Goal: Find contact information: Find contact information

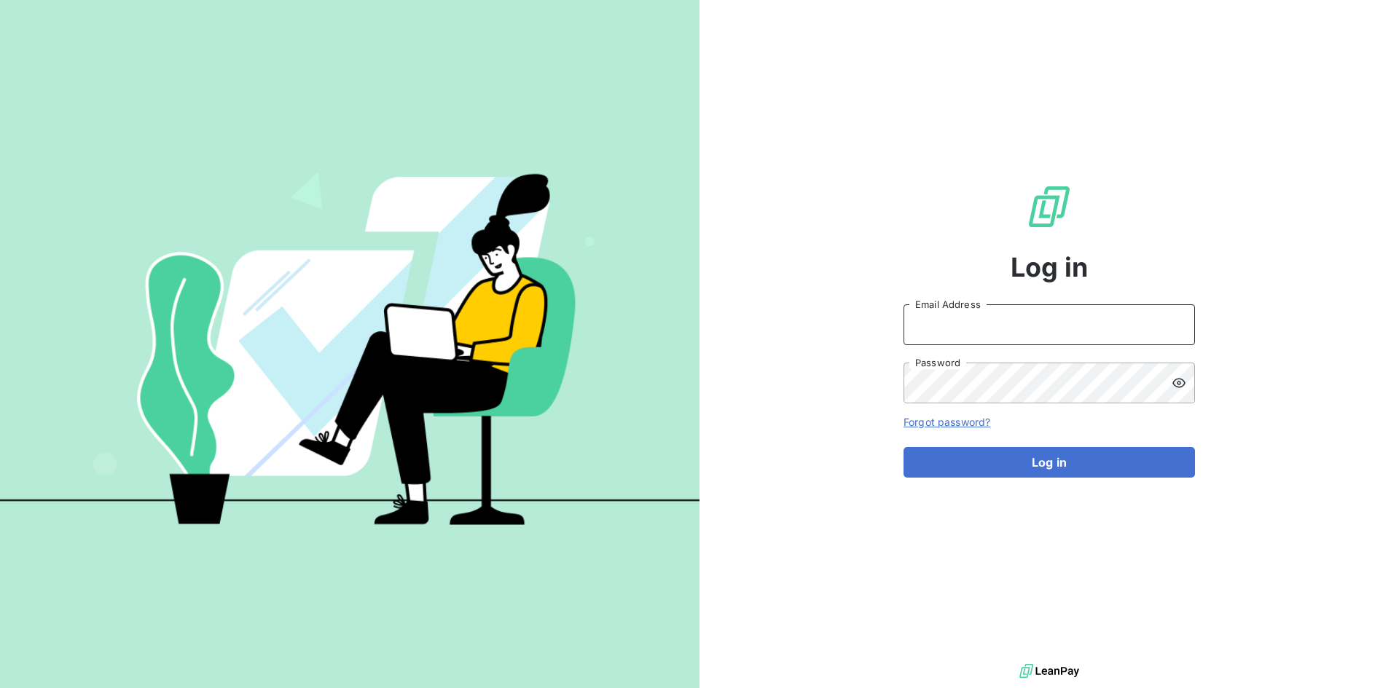
type input "[PERSON_NAME][EMAIL_ADDRESS][PERSON_NAME][DOMAIN_NAME]"
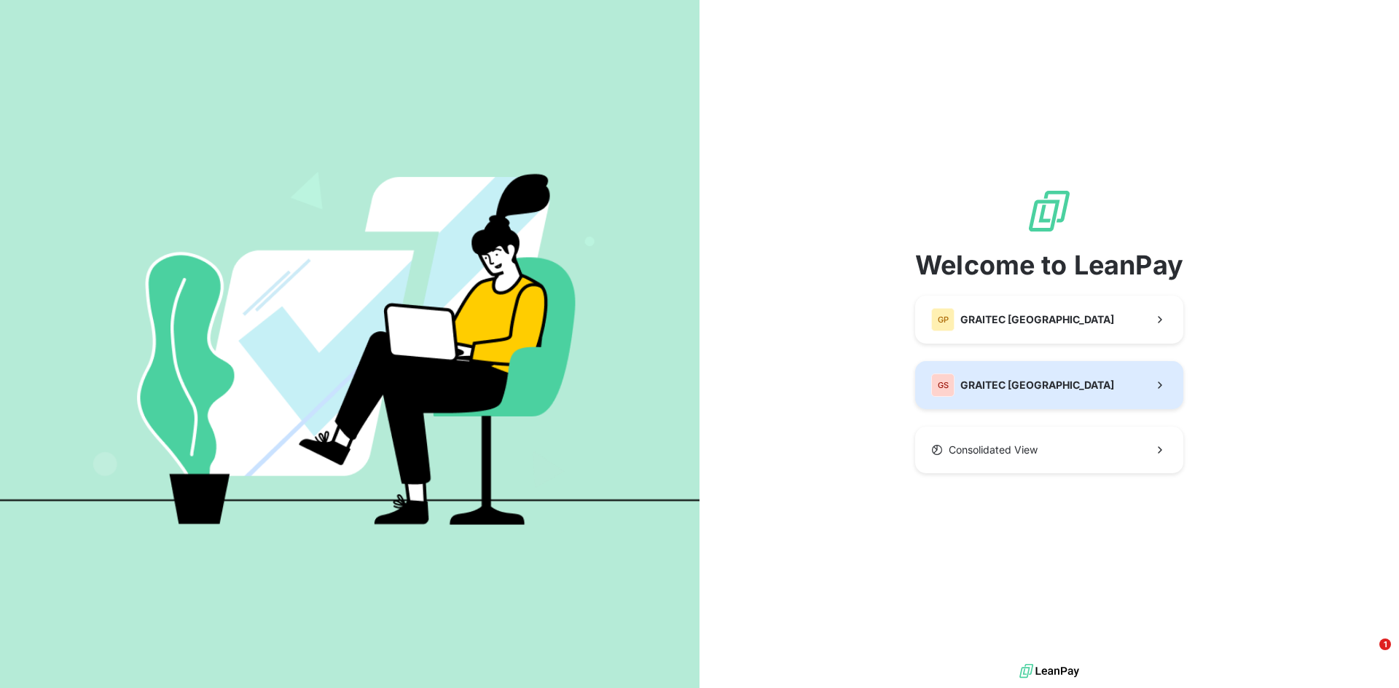
click at [1037, 378] on span "GRAITEC [GEOGRAPHIC_DATA]" at bounding box center [1037, 385] width 154 height 15
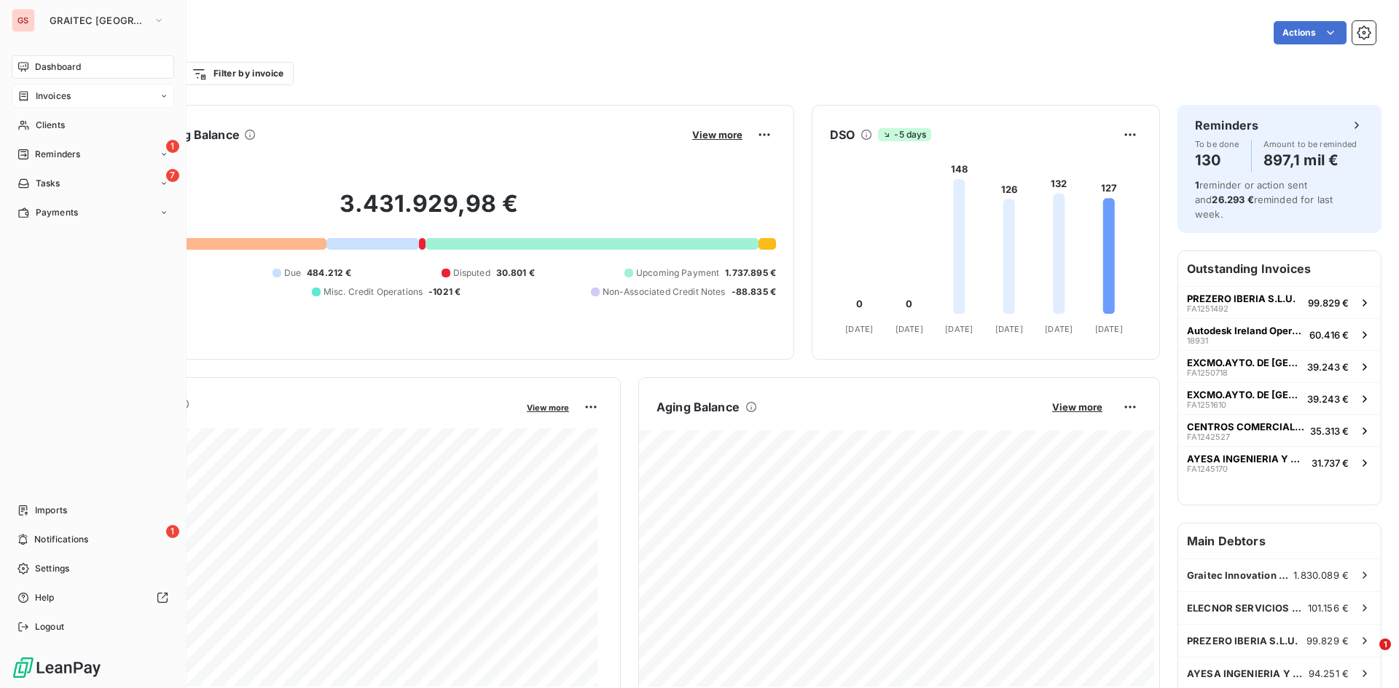
click at [28, 99] on icon at bounding box center [24, 95] width 9 height 9
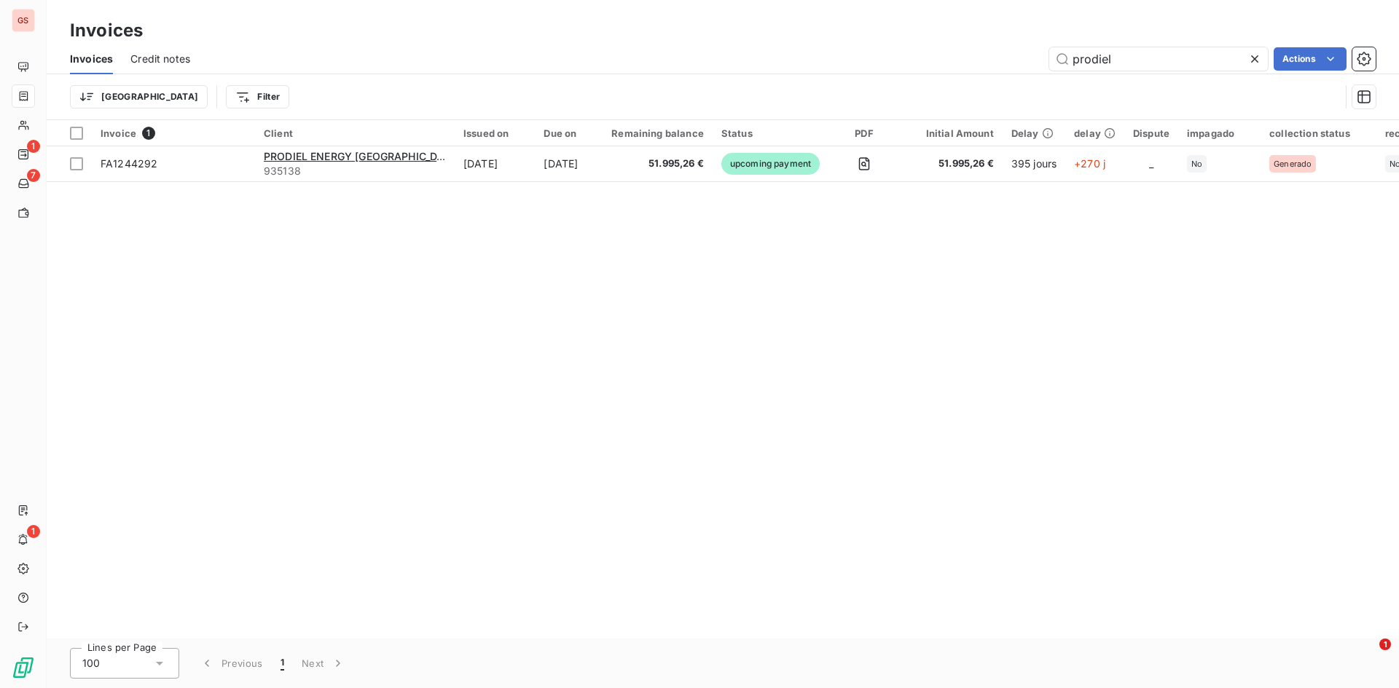
drag, startPoint x: 1147, startPoint y: 68, endPoint x: 965, endPoint y: 49, distance: 183.1
click at [1007, 58] on div "prodiel Actions" at bounding box center [792, 58] width 1168 height 23
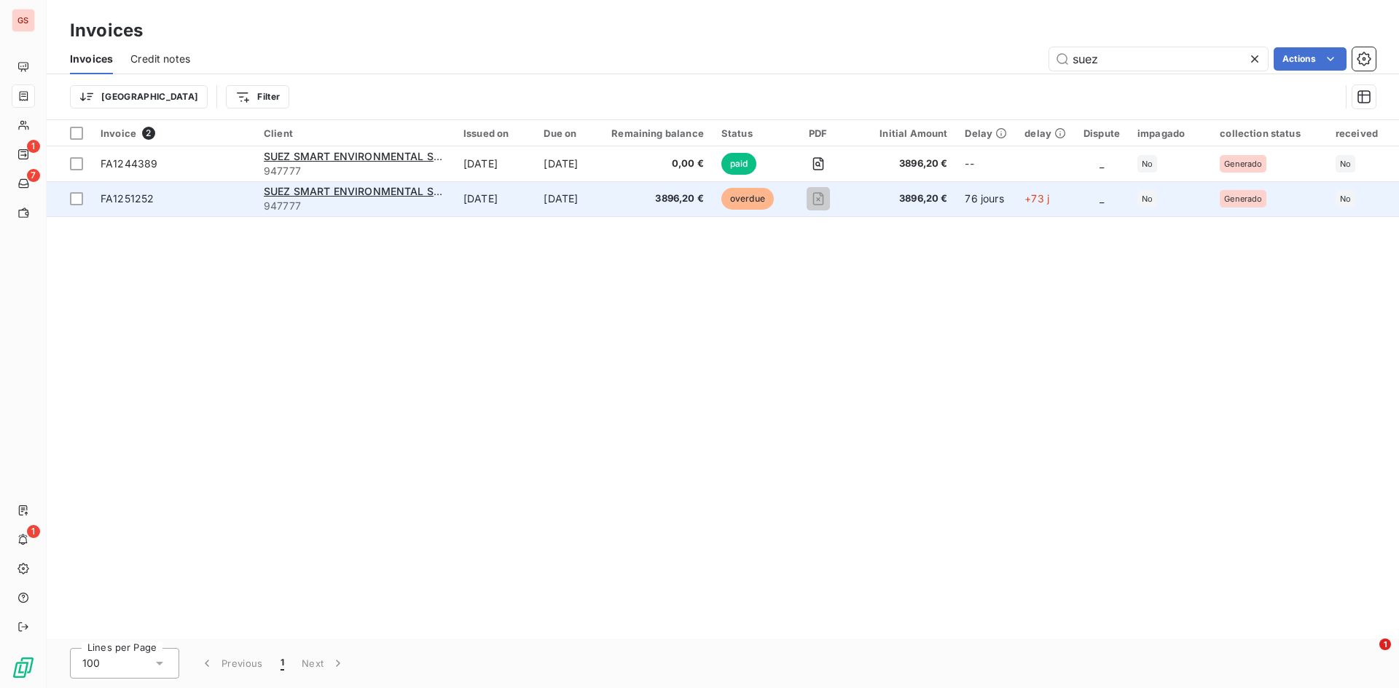
type input "suez"
click at [602, 204] on td "[DATE]" at bounding box center [569, 198] width 68 height 35
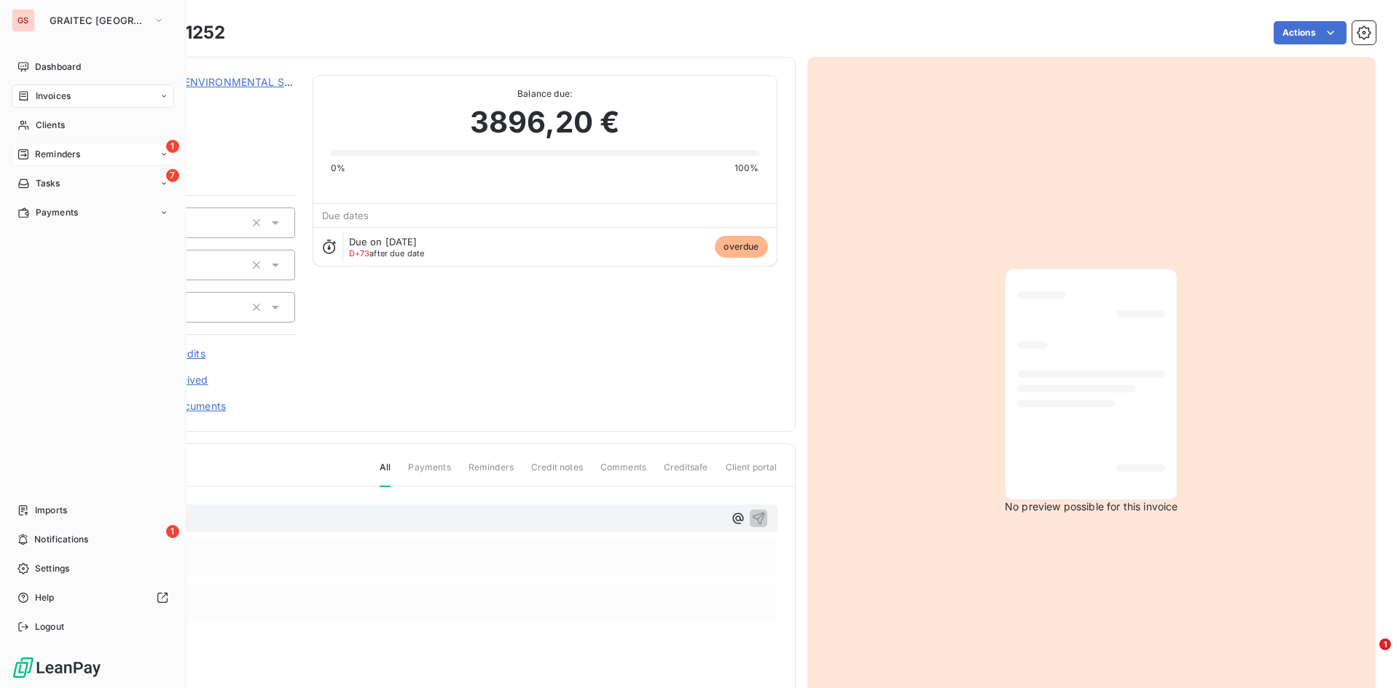
click at [50, 159] on span "Reminders" at bounding box center [57, 154] width 45 height 13
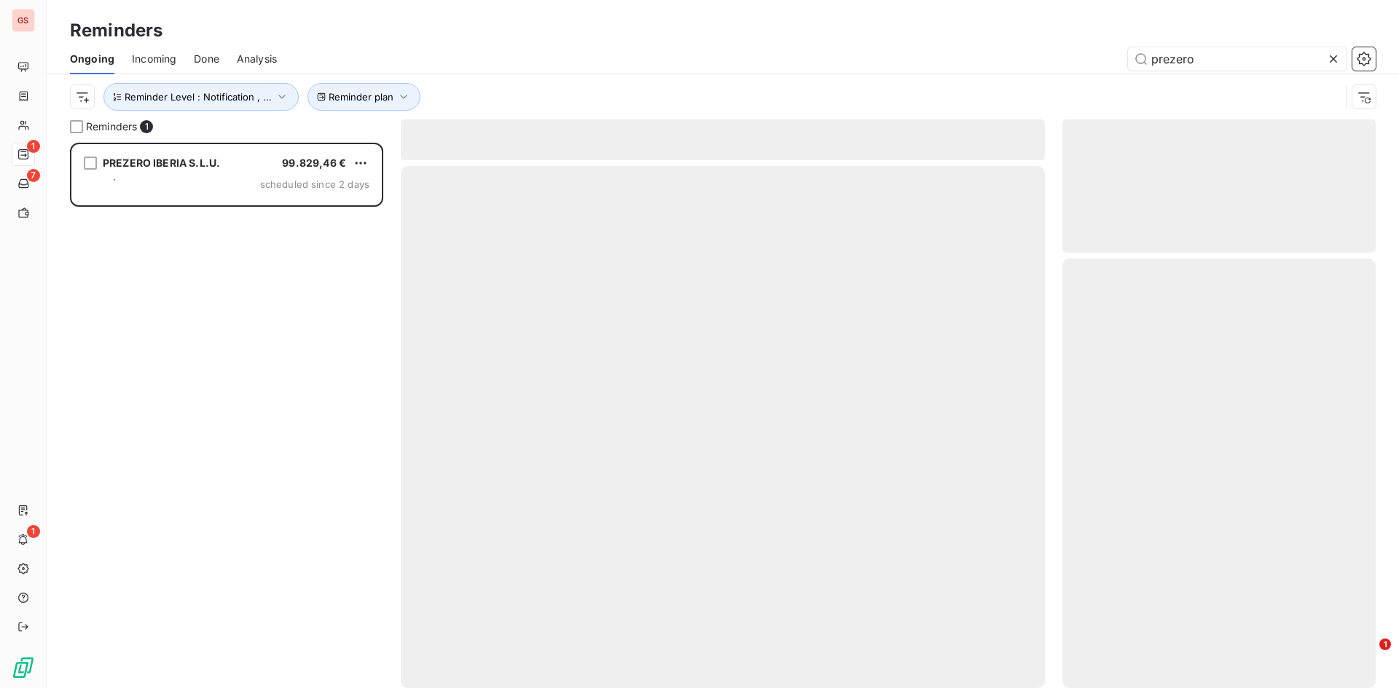
scroll to position [535, 302]
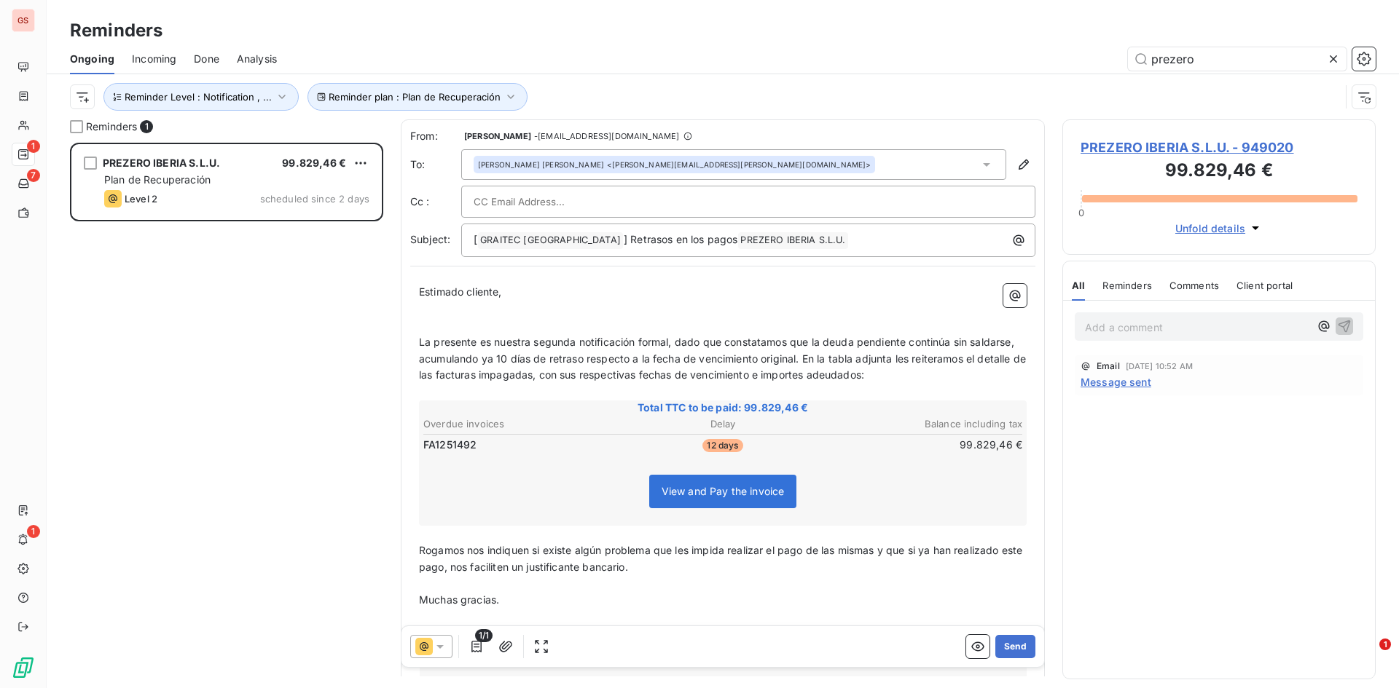
click at [1332, 63] on icon at bounding box center [1333, 59] width 15 height 15
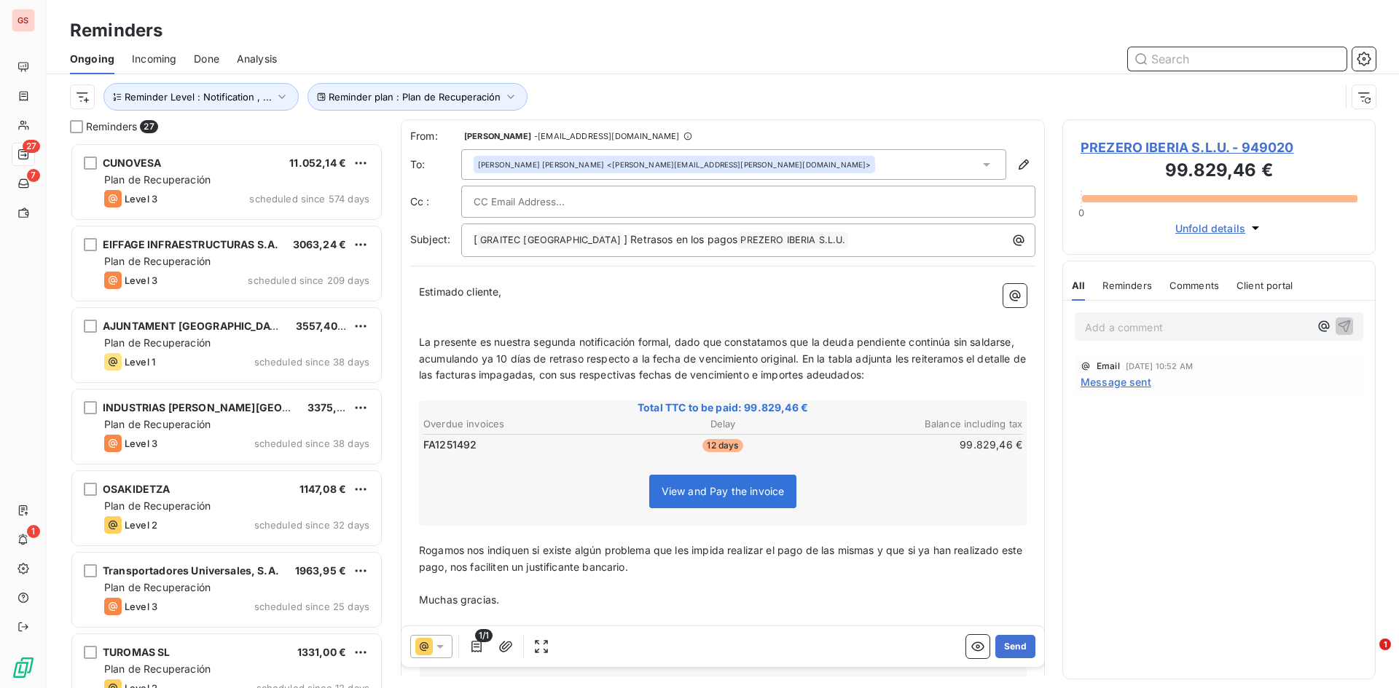
click at [1167, 61] on input "text" at bounding box center [1237, 58] width 219 height 23
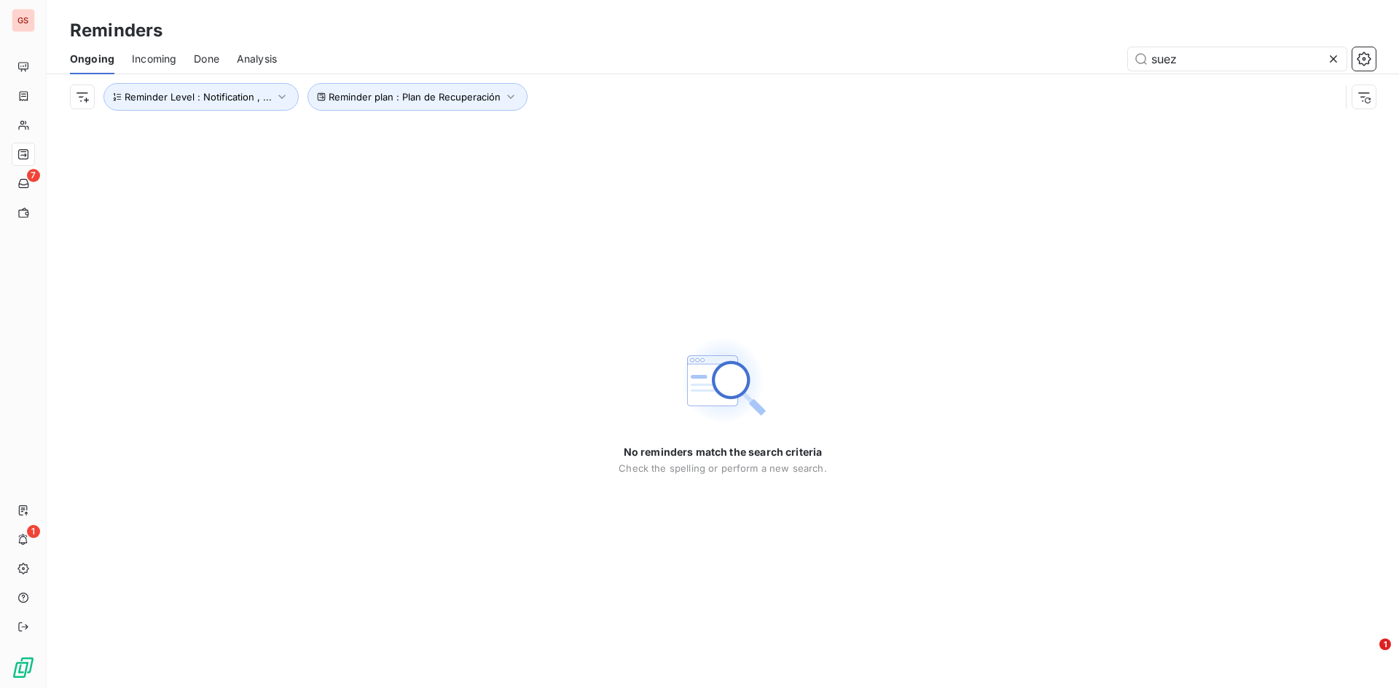
click at [1370, 82] on div "Reminder plan : Plan de Recuperación Reminder Level : Notification , ..." at bounding box center [722, 96] width 1305 height 45
click at [1363, 99] on icon "button" at bounding box center [1363, 97] width 15 height 15
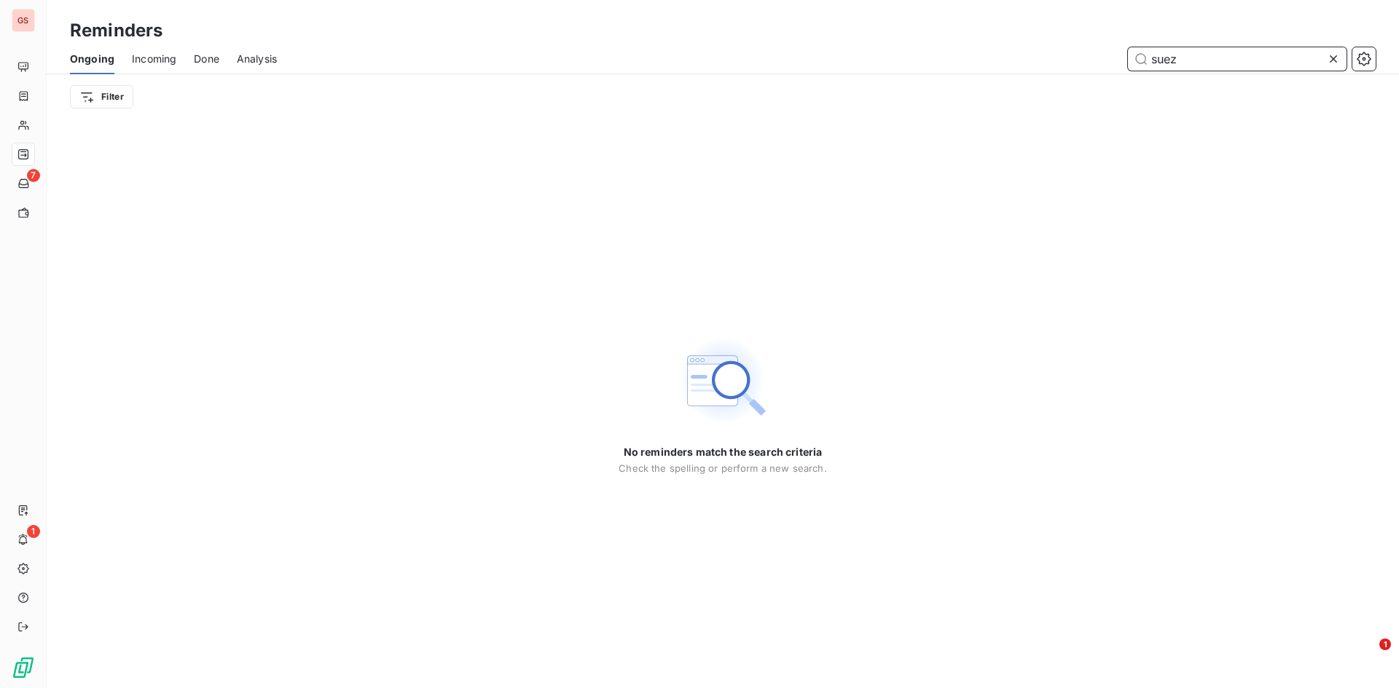
click at [1227, 64] on input "suez" at bounding box center [1237, 58] width 219 height 23
type input "s"
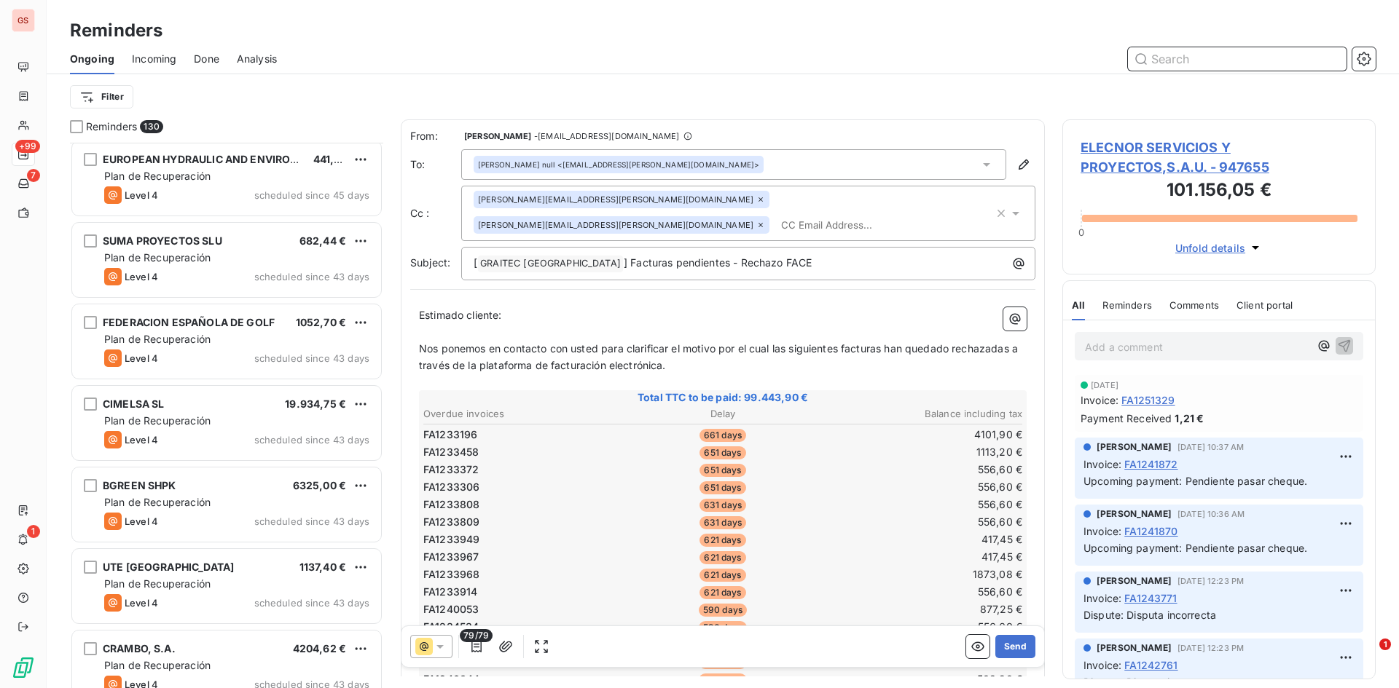
scroll to position [1895, 0]
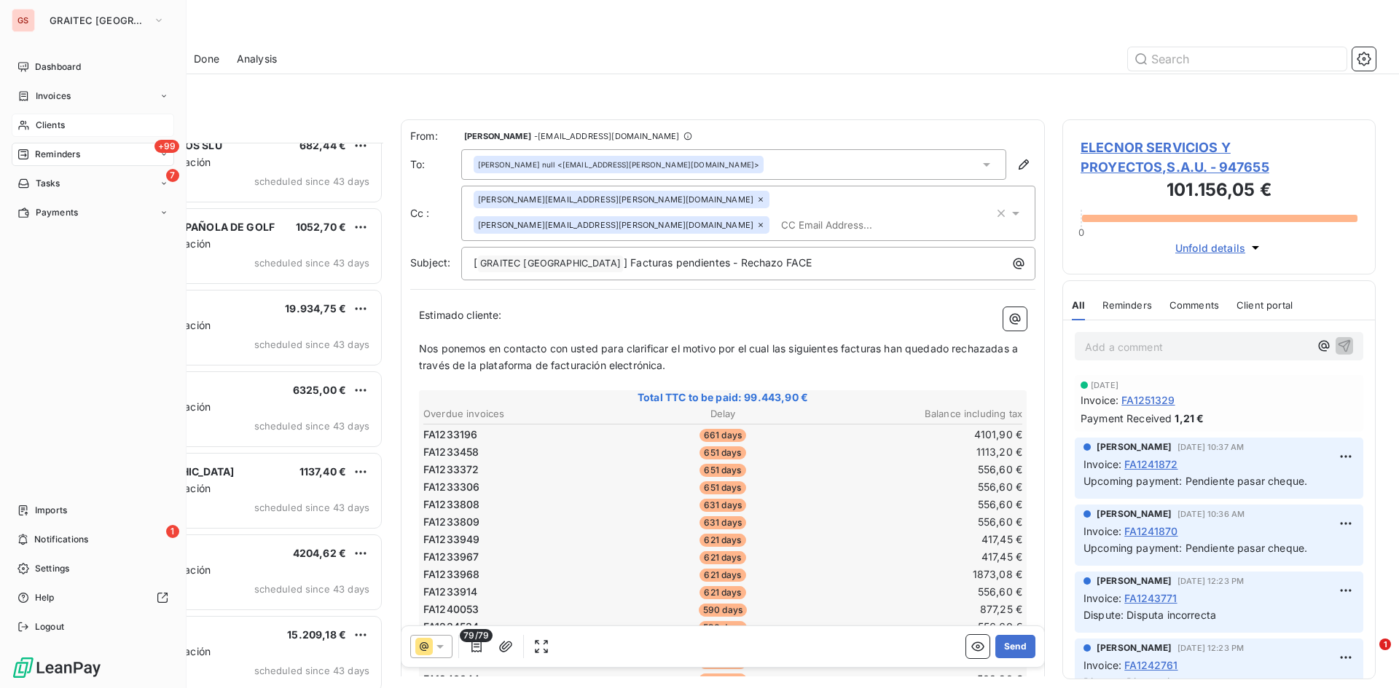
click at [25, 116] on div "Clients" at bounding box center [93, 125] width 162 height 23
click at [39, 100] on span "Invoices" at bounding box center [53, 96] width 35 height 13
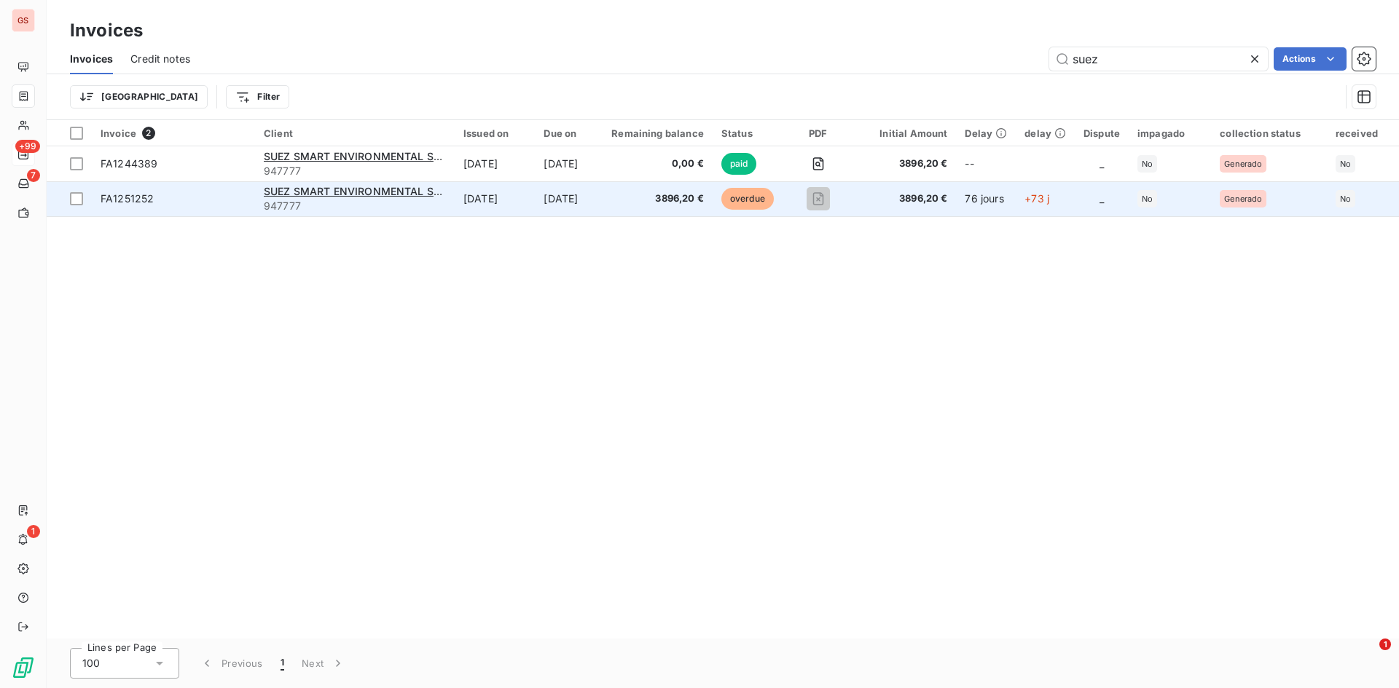
click at [519, 204] on td "[DATE]" at bounding box center [495, 198] width 80 height 35
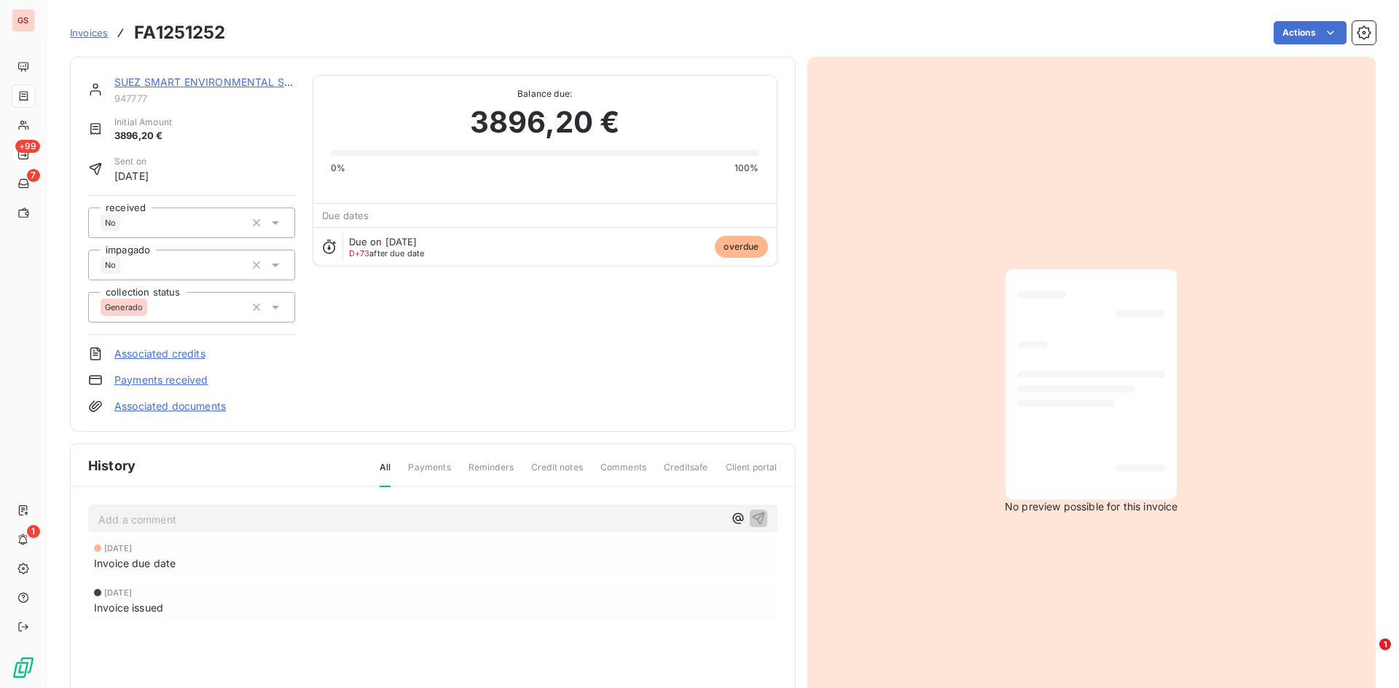
click at [1016, 188] on html "GS +99 7 1 Invoices FA1251252 Actions SUEZ SMART ENVIRONMENTAL SOLUTIONS [GEOGR…" at bounding box center [699, 344] width 1399 height 688
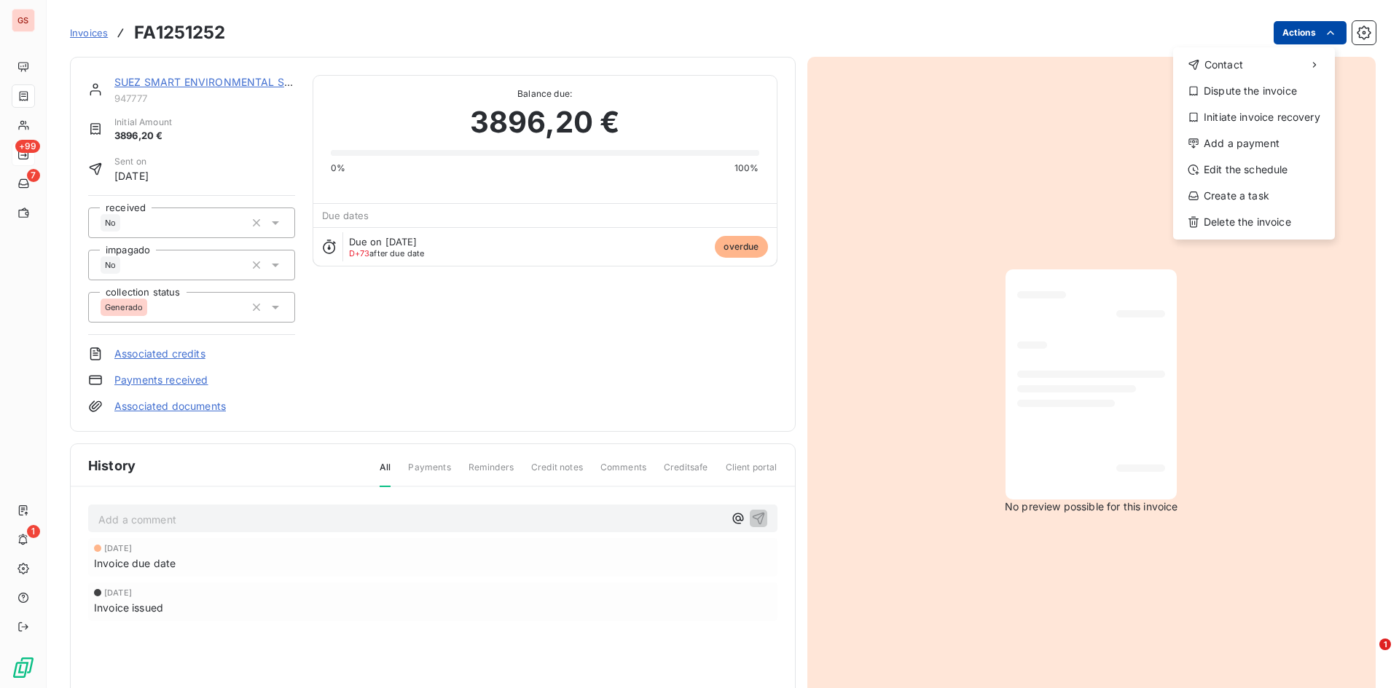
click at [1287, 25] on html "GS +99 7 1 Invoices FA1251252 Actions Contact Dispute the invoice Initiate invo…" at bounding box center [699, 344] width 1399 height 688
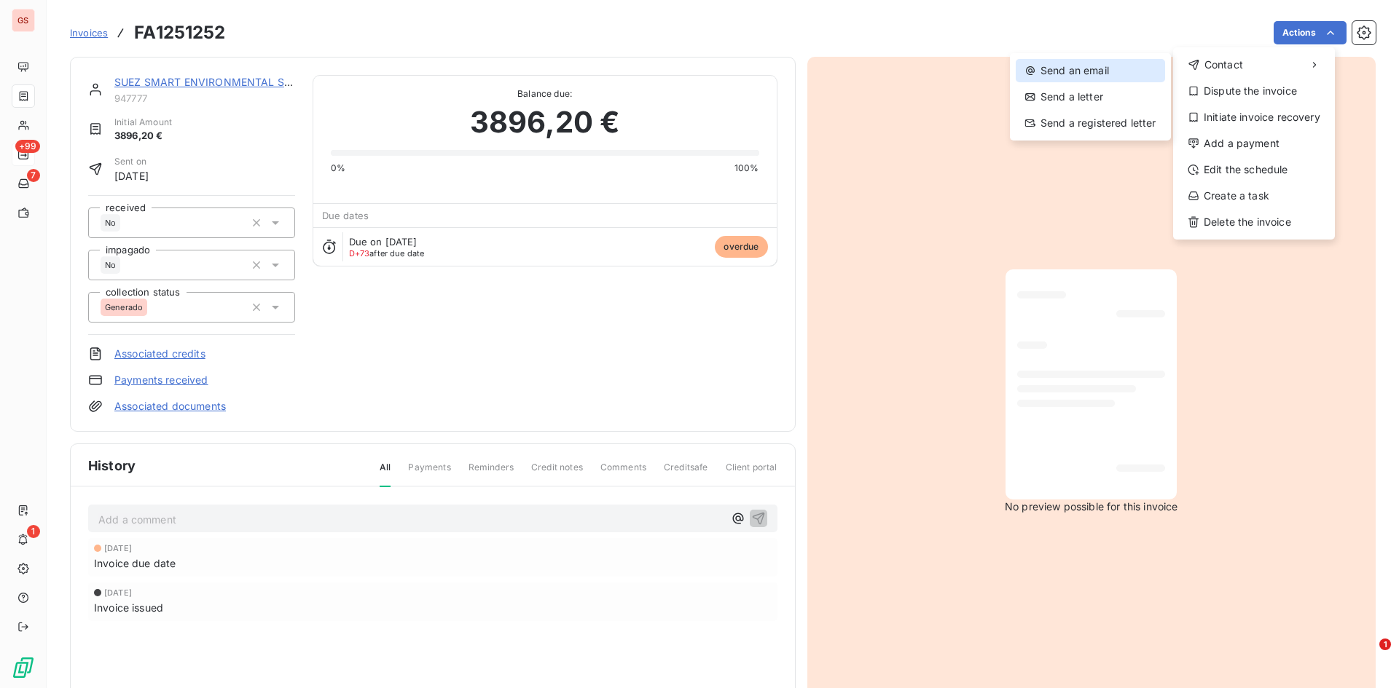
click at [1111, 74] on div "Send an email" at bounding box center [1090, 70] width 149 height 23
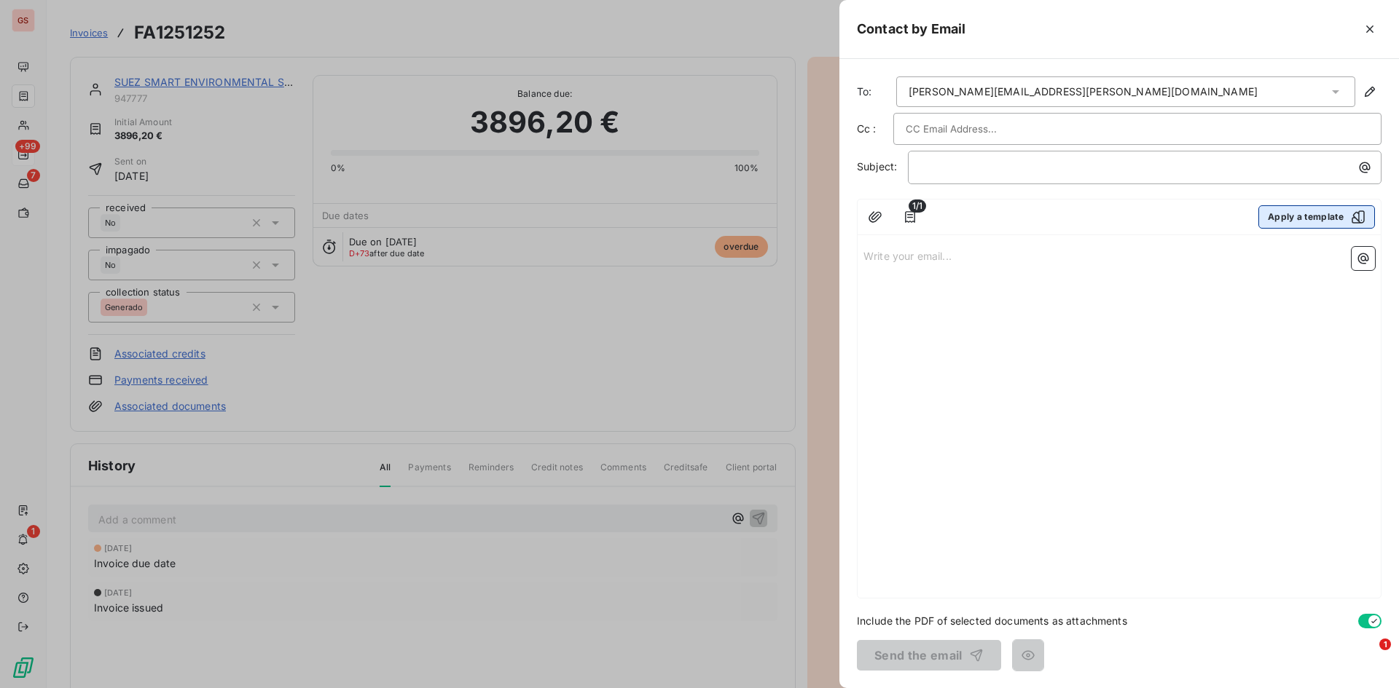
click at [1327, 222] on button "Apply a template" at bounding box center [1316, 216] width 117 height 23
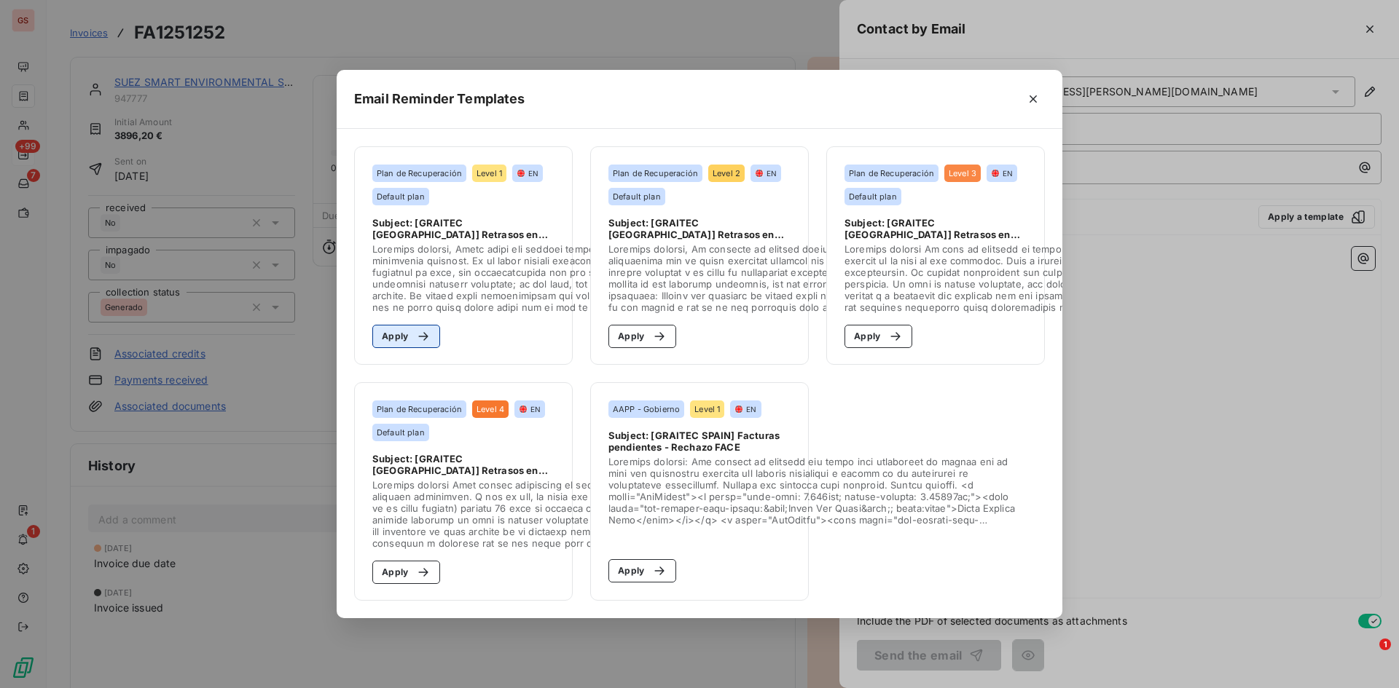
click at [430, 340] on button "Apply" at bounding box center [406, 336] width 68 height 23
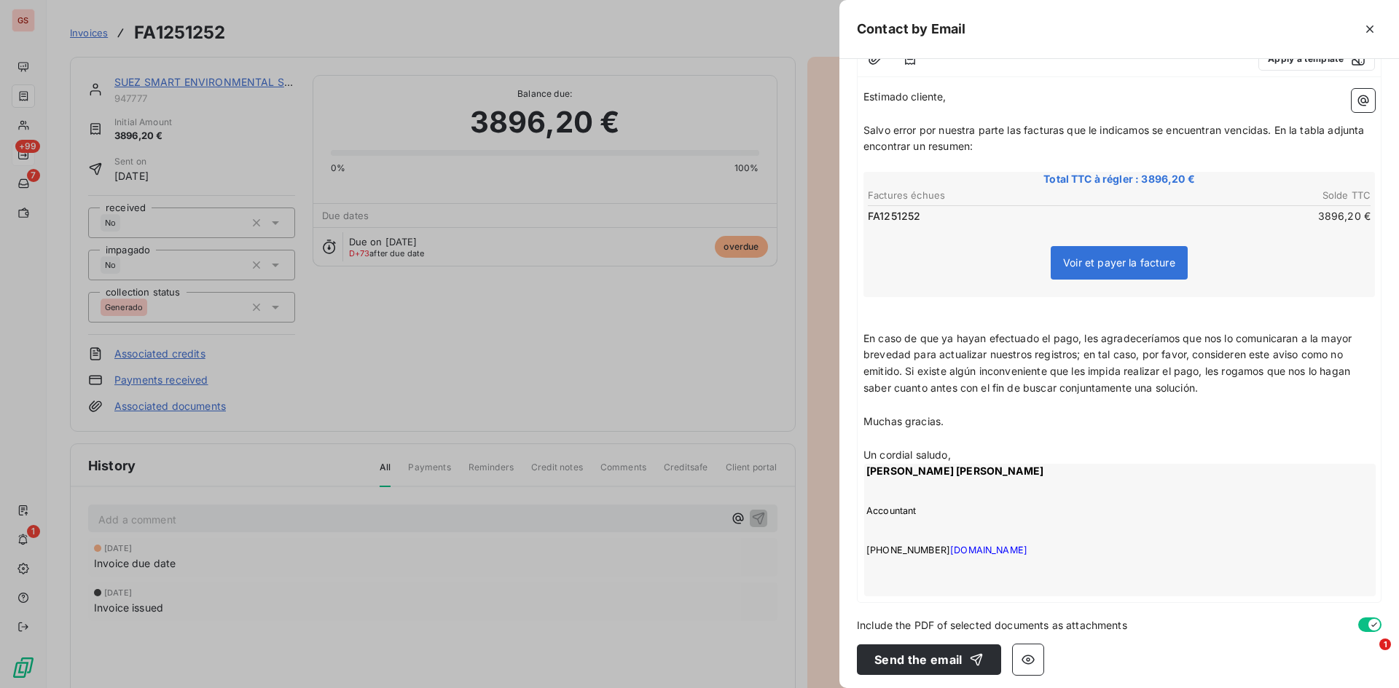
scroll to position [176, 0]
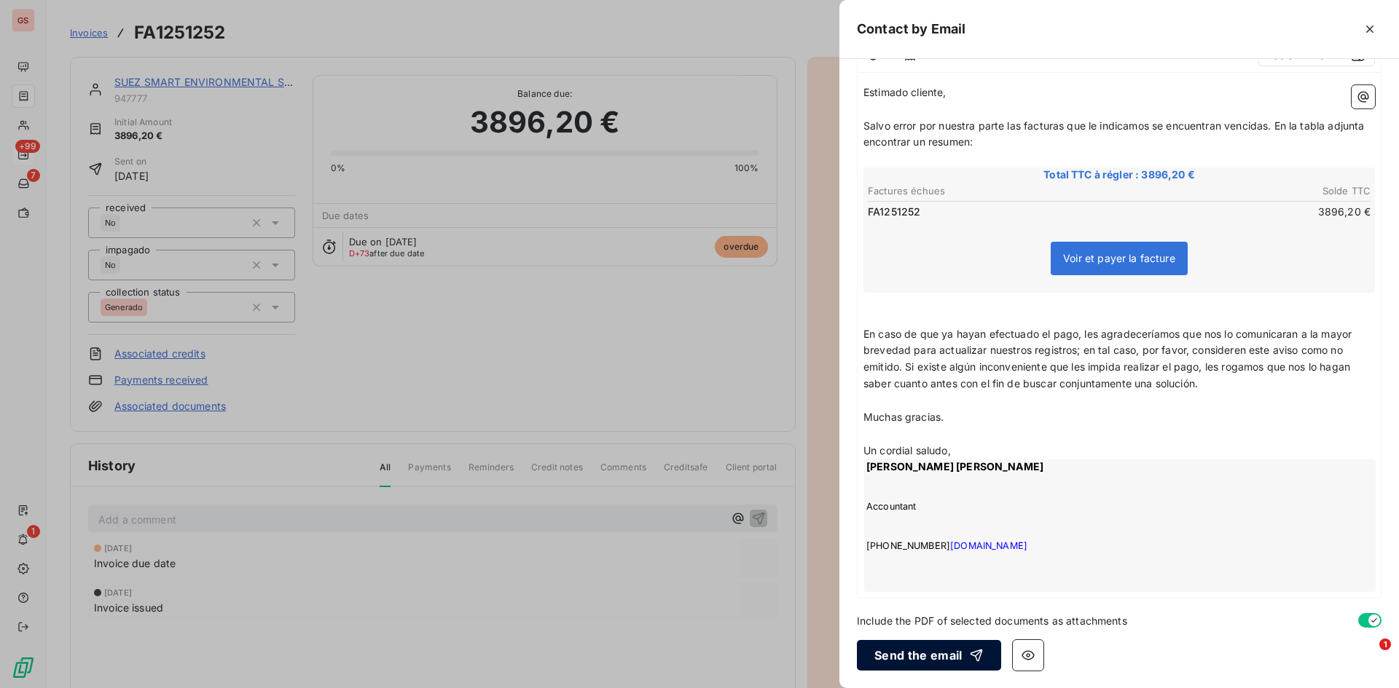
click at [938, 656] on button "Send the email" at bounding box center [929, 655] width 144 height 31
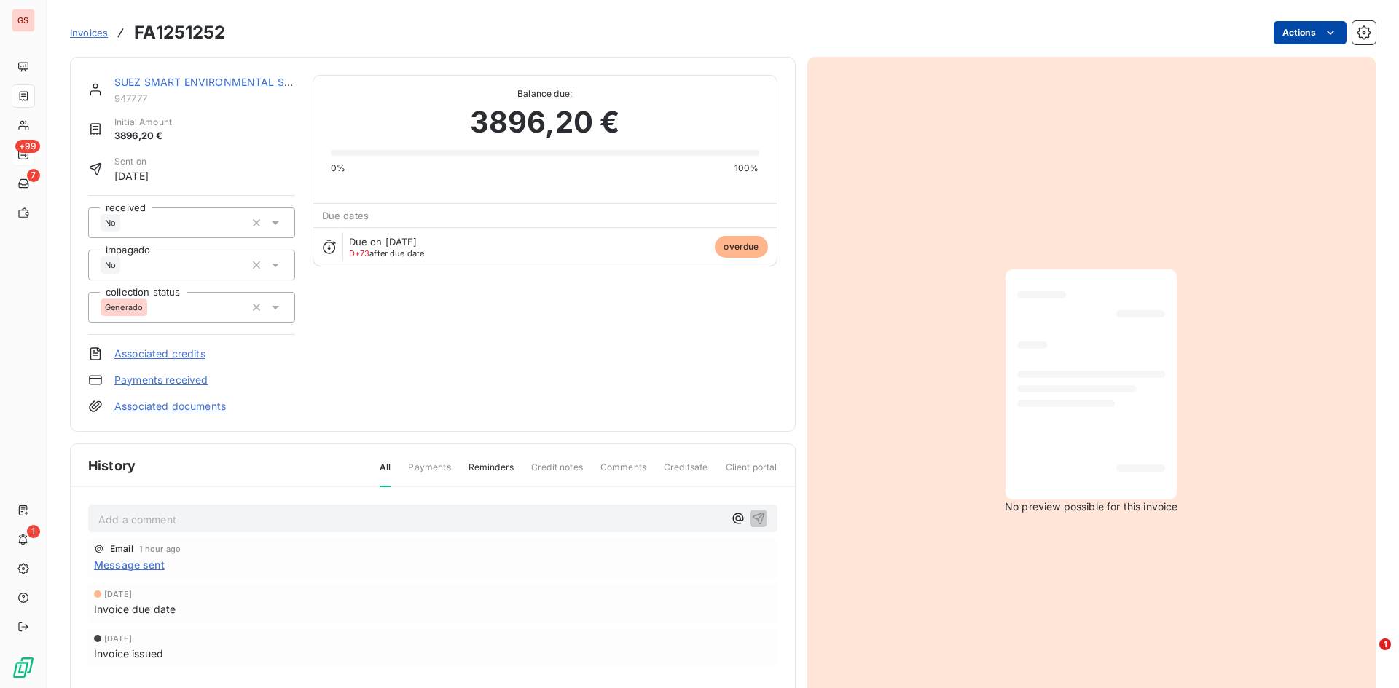
click at [1307, 37] on html "GS +99 7 1 Invoices FA1251252 Actions SUEZ SMART ENVIRONMENTAL SOLUTIONS [GEOGR…" at bounding box center [699, 344] width 1399 height 688
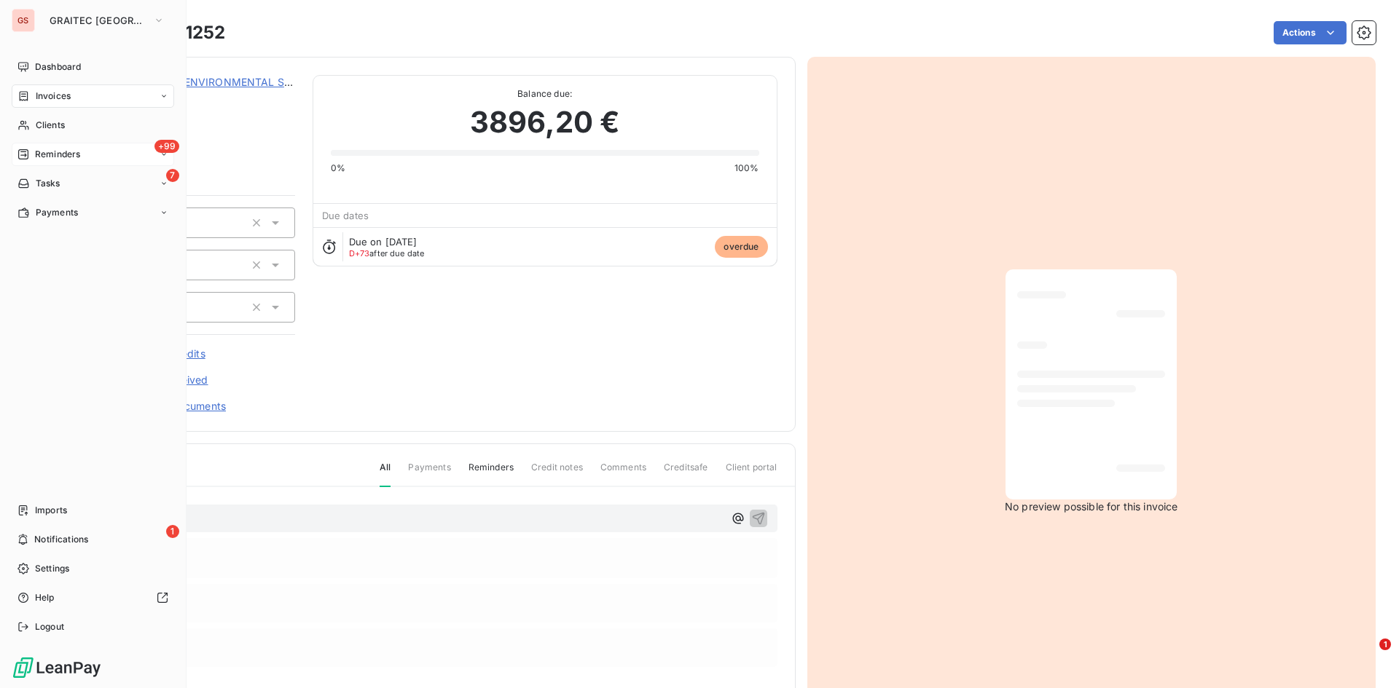
drag, startPoint x: 39, startPoint y: 165, endPoint x: 28, endPoint y: 171, distance: 13.0
click at [38, 165] on html "GS GRAITEC SPAIN Dashboard Invoices Clients +99 Reminders 7 Tasks Payments Impo…" at bounding box center [699, 344] width 1399 height 688
click at [42, 157] on span "Reminders" at bounding box center [57, 154] width 45 height 13
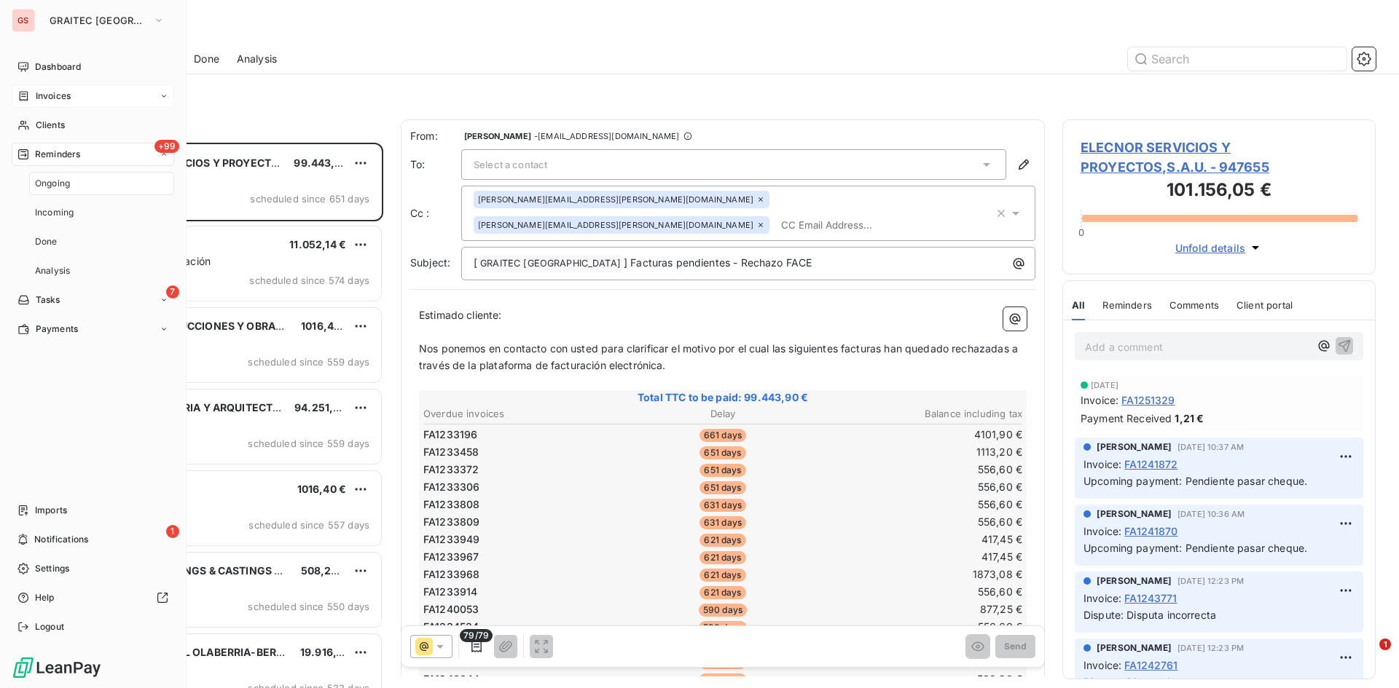
scroll to position [535, 302]
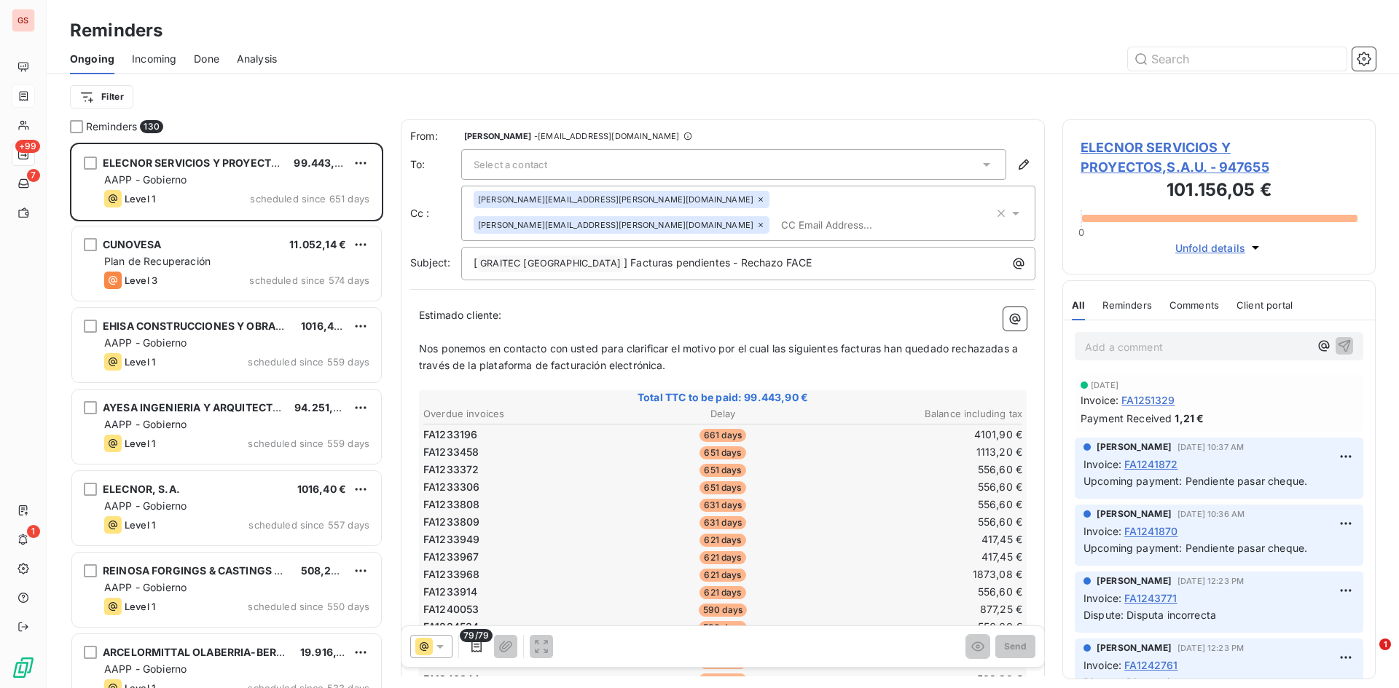
click at [264, 58] on span "Analysis" at bounding box center [257, 59] width 40 height 15
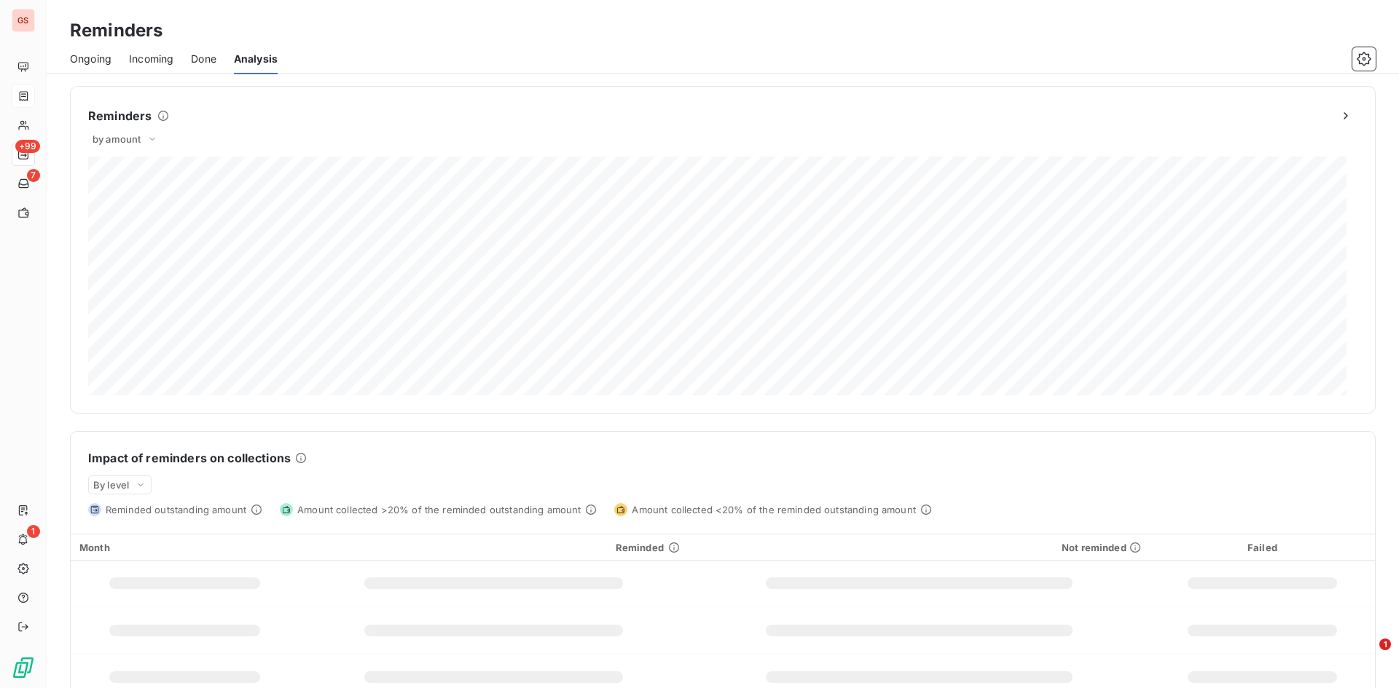
click at [203, 61] on span "Done" at bounding box center [203, 59] width 25 height 15
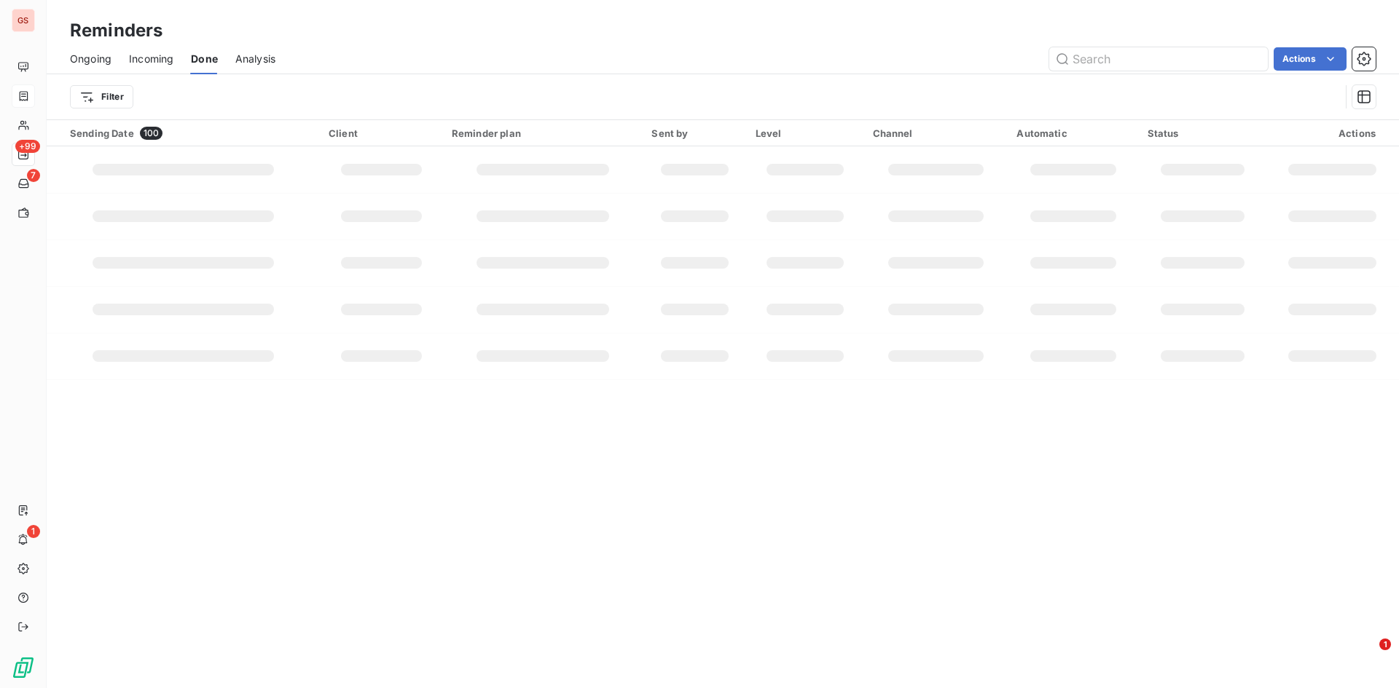
click at [173, 63] on span "Incoming" at bounding box center [151, 59] width 44 height 15
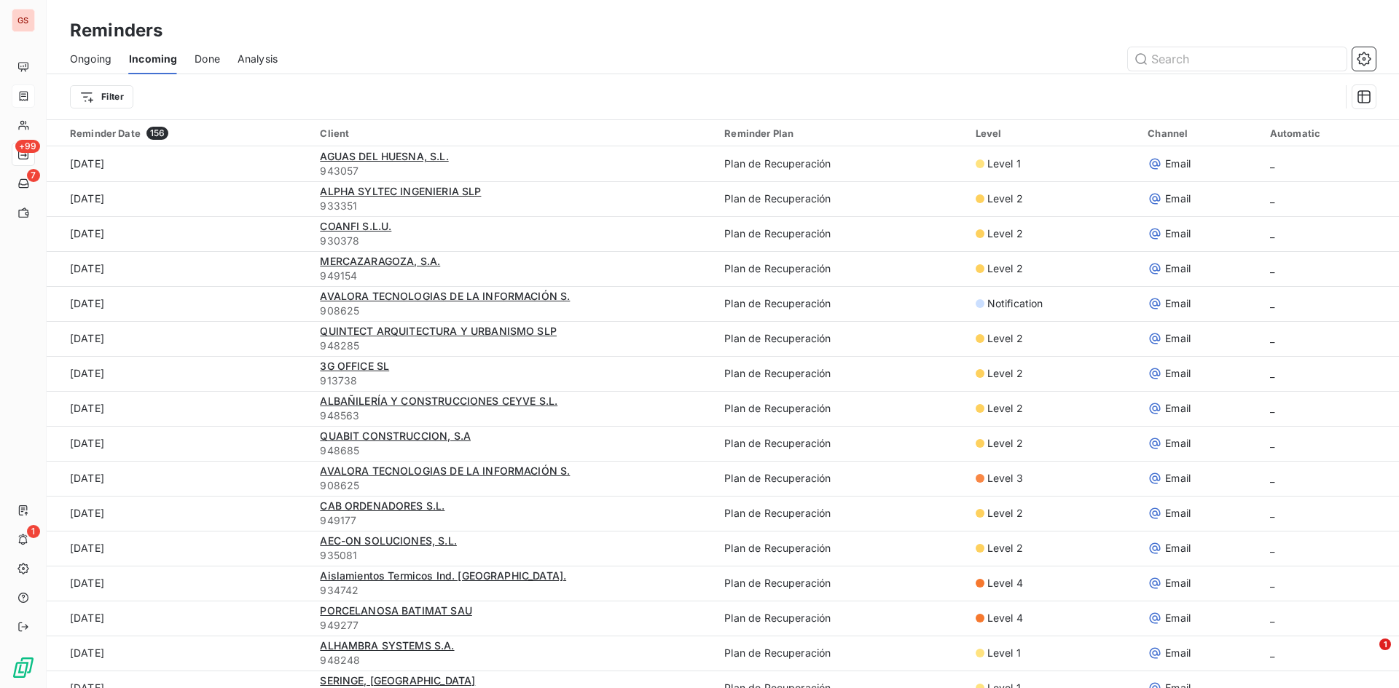
click at [195, 62] on span "Done" at bounding box center [207, 59] width 25 height 15
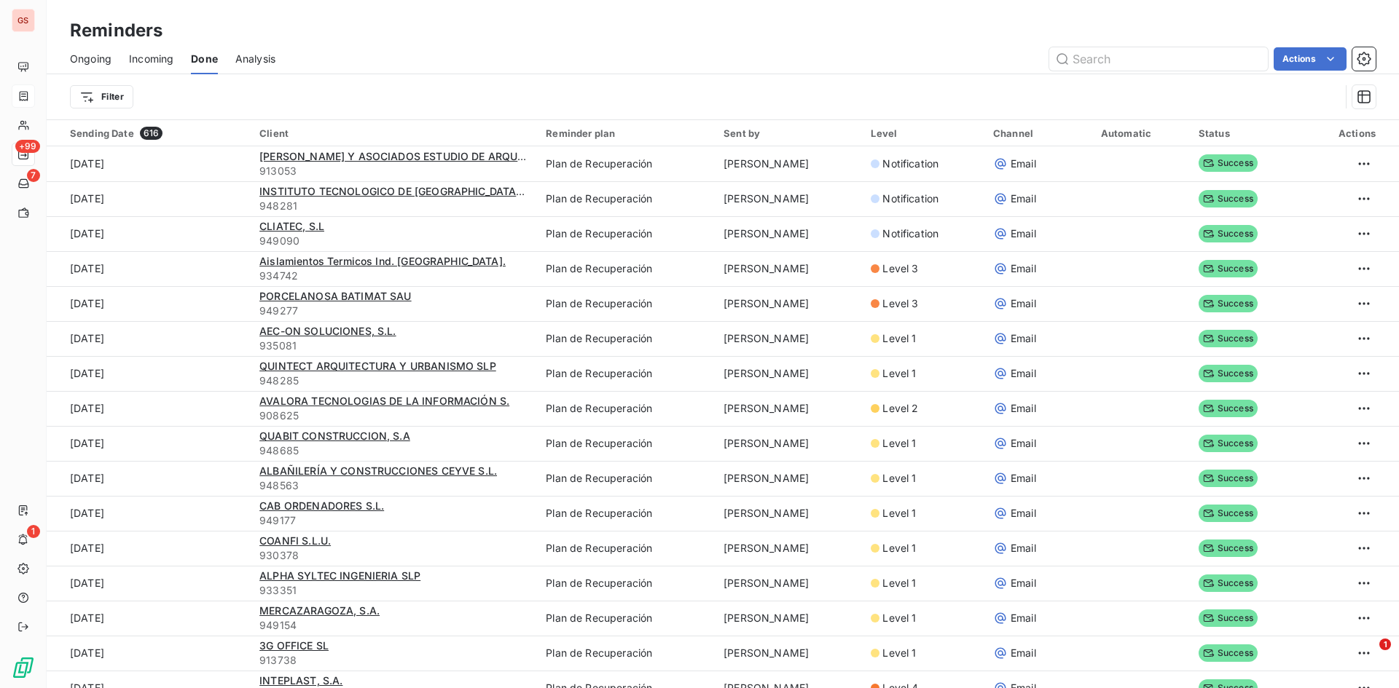
click at [160, 57] on span "Incoming" at bounding box center [151, 59] width 44 height 15
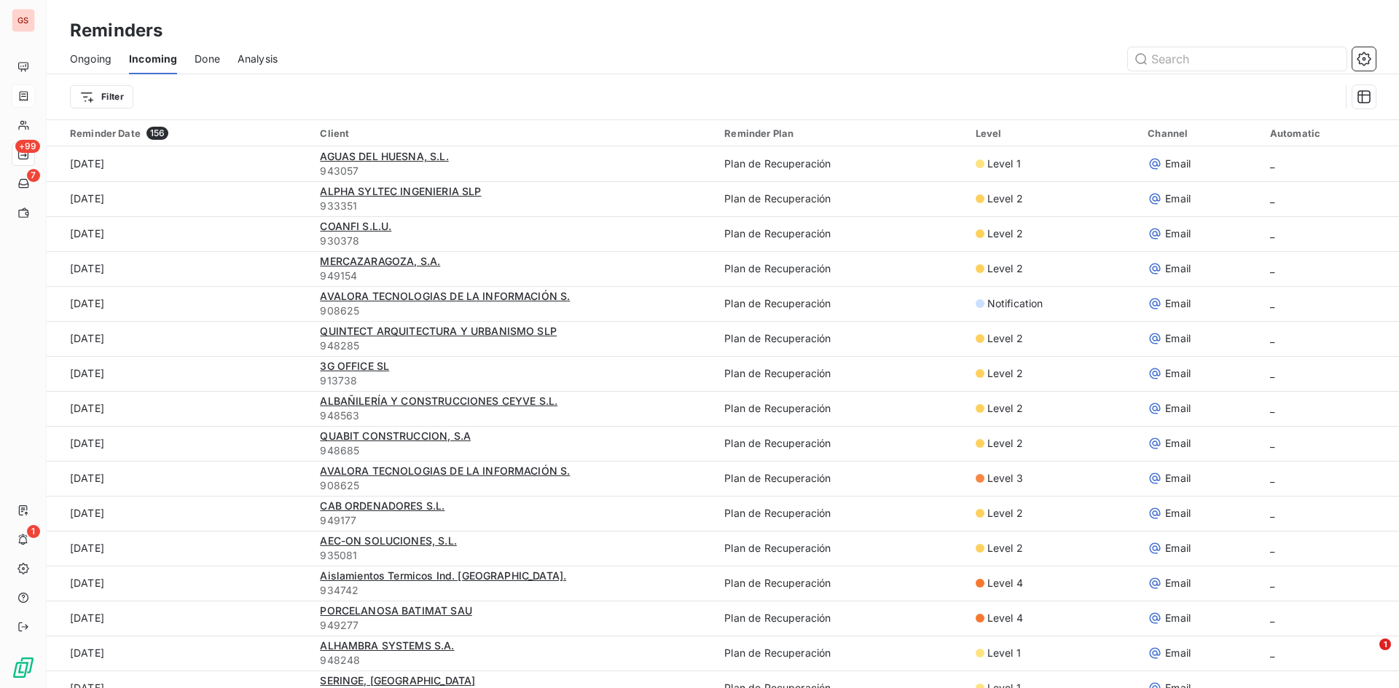
click at [204, 65] on span "Done" at bounding box center [207, 59] width 25 height 15
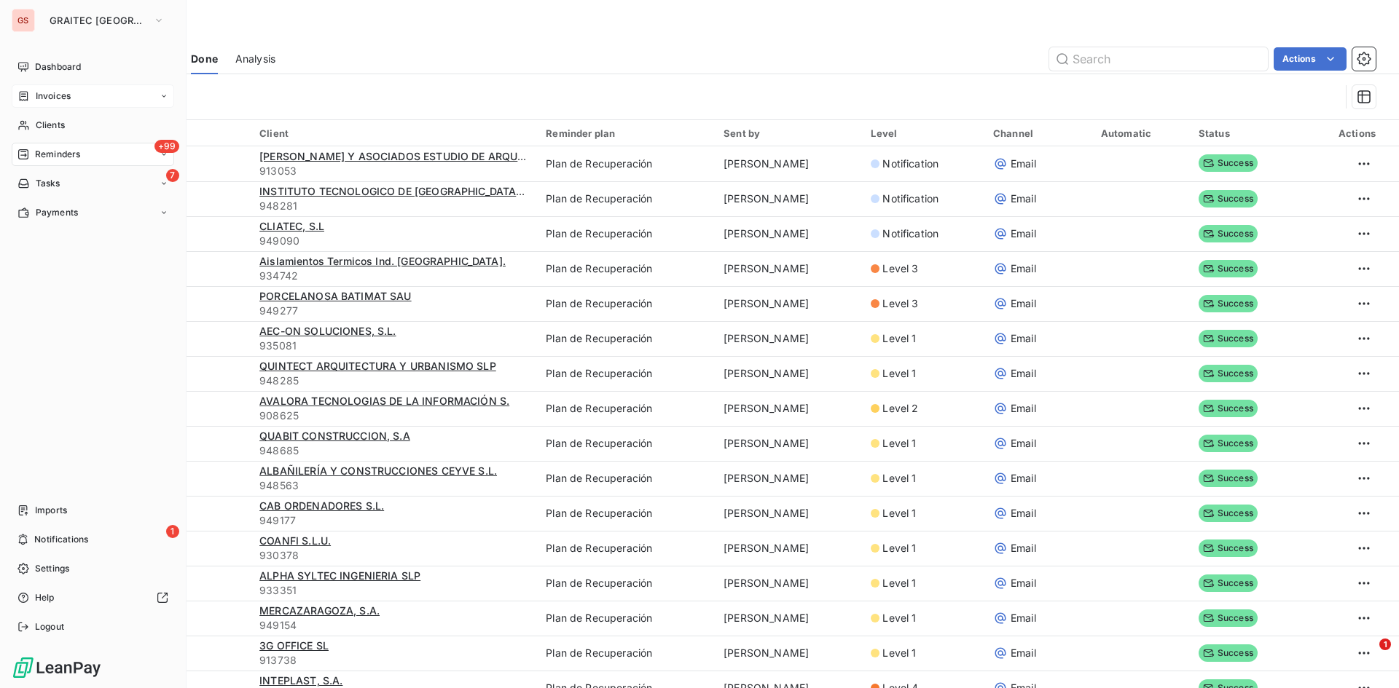
click at [83, 90] on div "Invoices" at bounding box center [93, 96] width 162 height 23
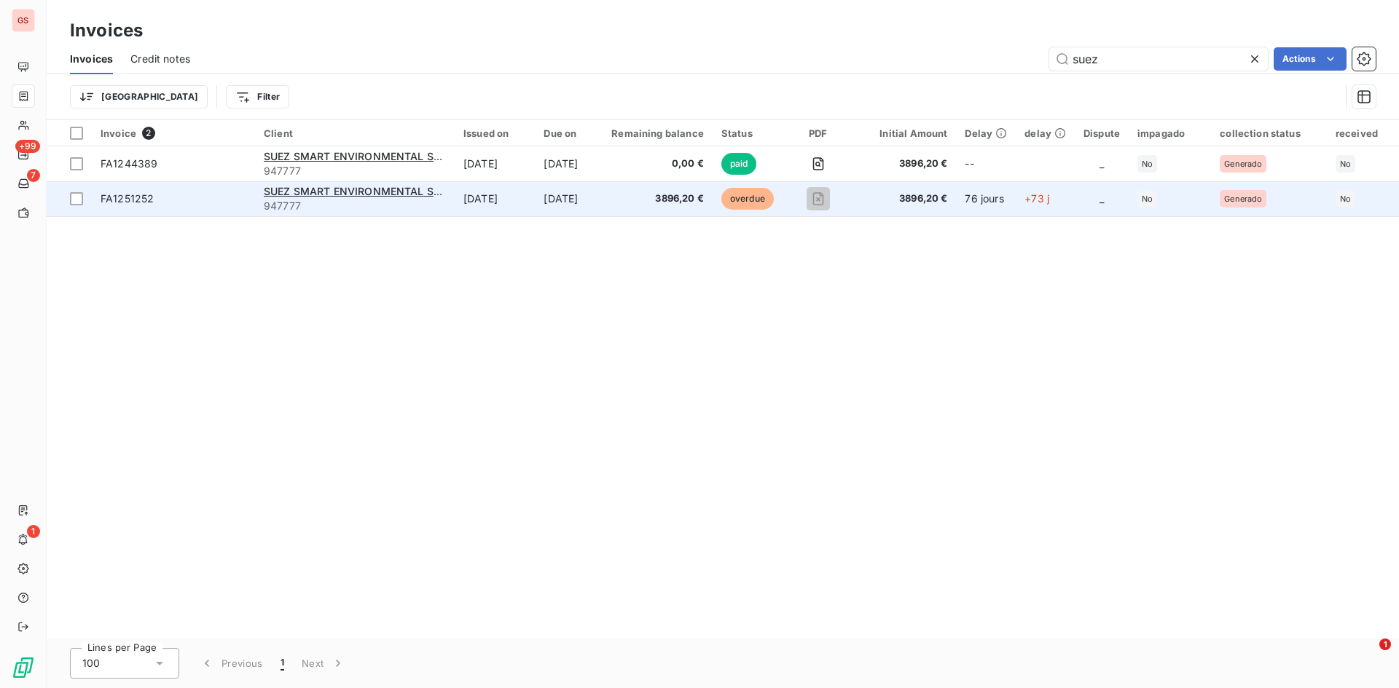
click at [403, 198] on div "SUEZ SMART ENVIRONMENTAL SOLUTIONS [GEOGRAPHIC_DATA]" at bounding box center [355, 191] width 182 height 15
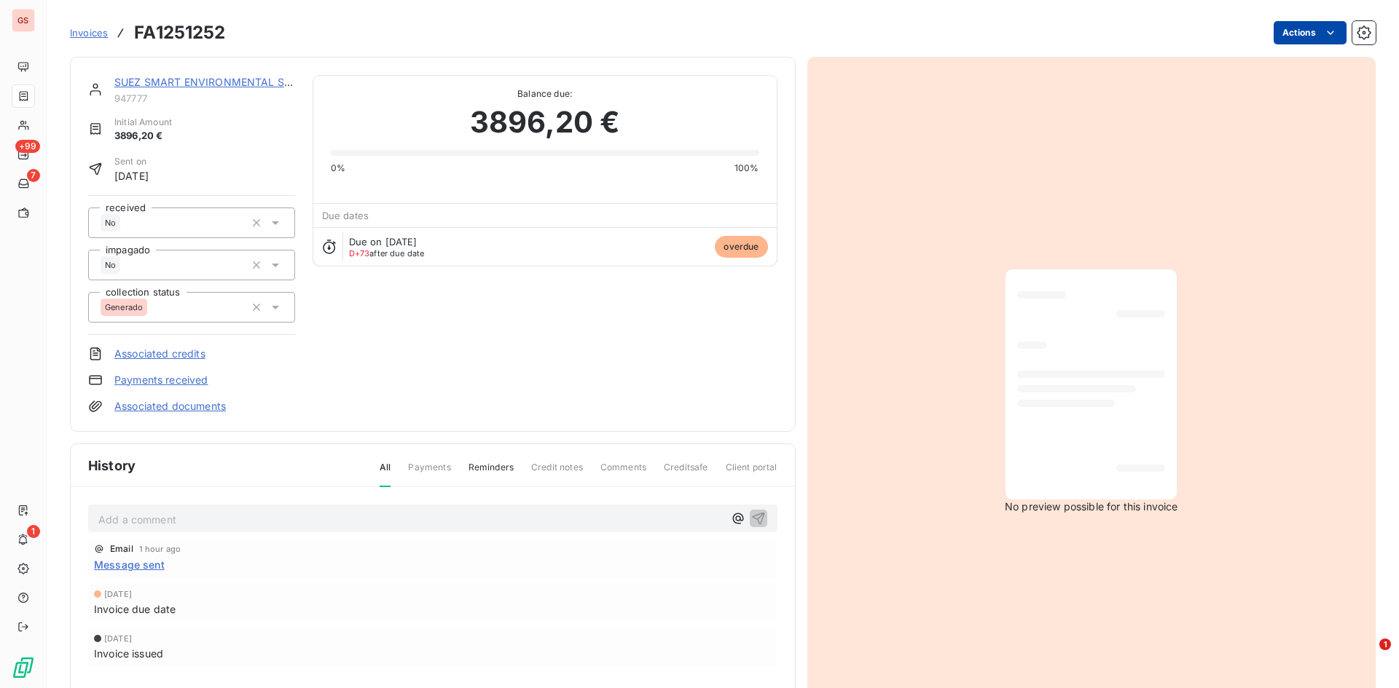
click at [1293, 32] on html "GS +99 7 1 Invoices FA1251252 Actions SUEZ SMART ENVIRONMENTAL SOLUTIONS [GEOGR…" at bounding box center [699, 344] width 1399 height 688
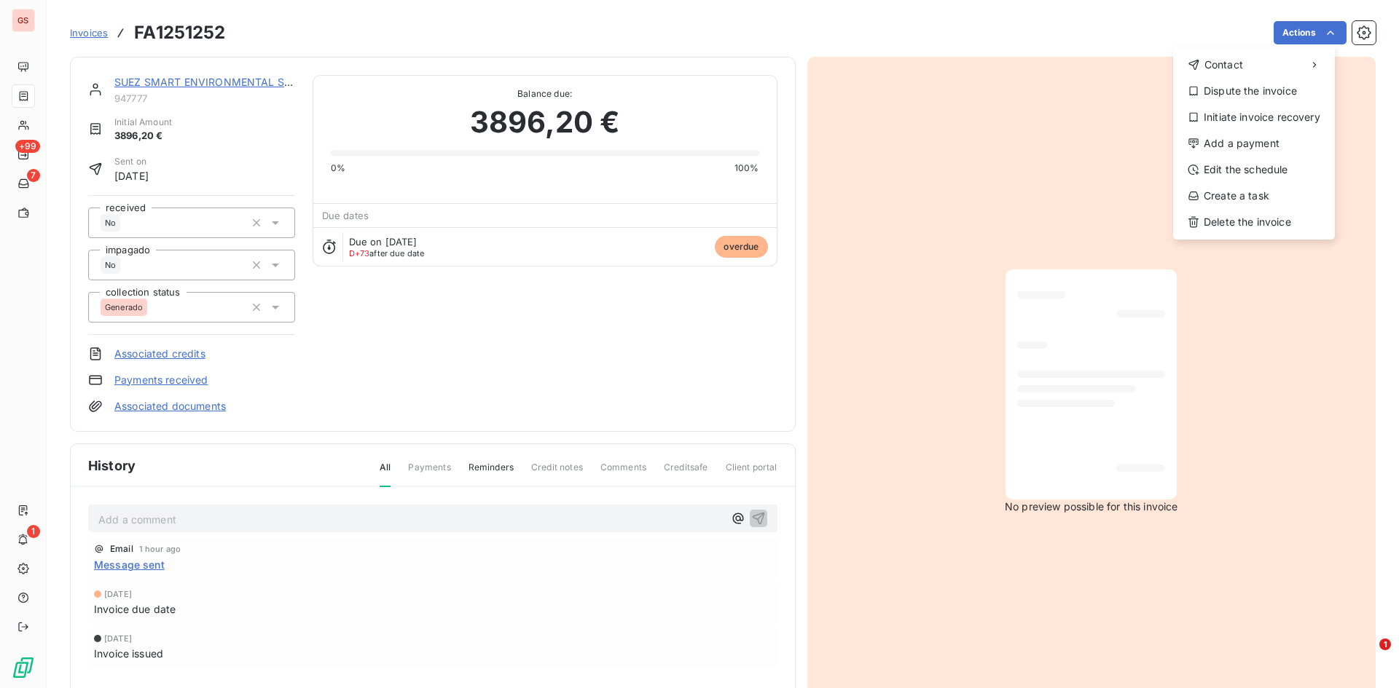
click at [173, 58] on html "GS +99 7 1 Invoices FA1251252 Actions Contact Dispute the invoice Initiate invo…" at bounding box center [699, 344] width 1399 height 688
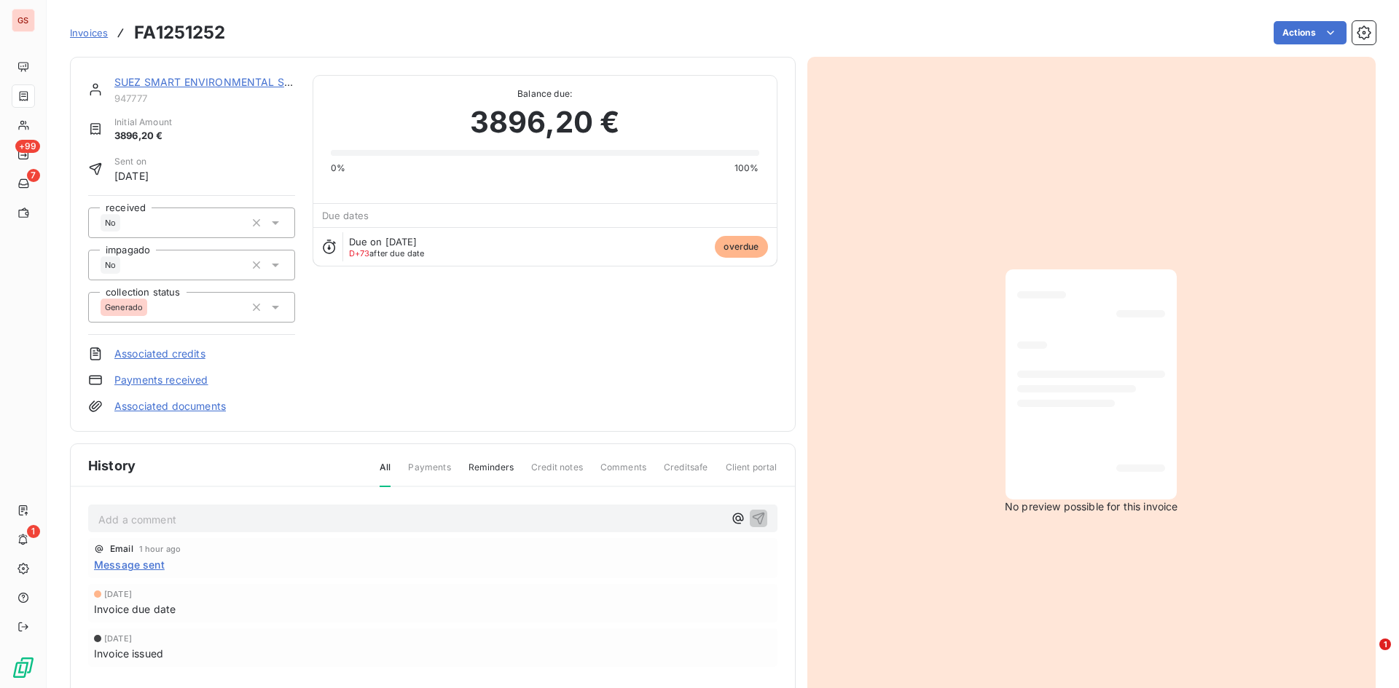
click at [176, 75] on div "SUEZ SMART ENVIRONMENTAL SOLUTIONS [GEOGRAPHIC_DATA]" at bounding box center [204, 82] width 181 height 15
click at [174, 81] on link "SUEZ SMART ENVIRONMENTAL SOLUTIONS [GEOGRAPHIC_DATA]" at bounding box center [280, 82] width 333 height 12
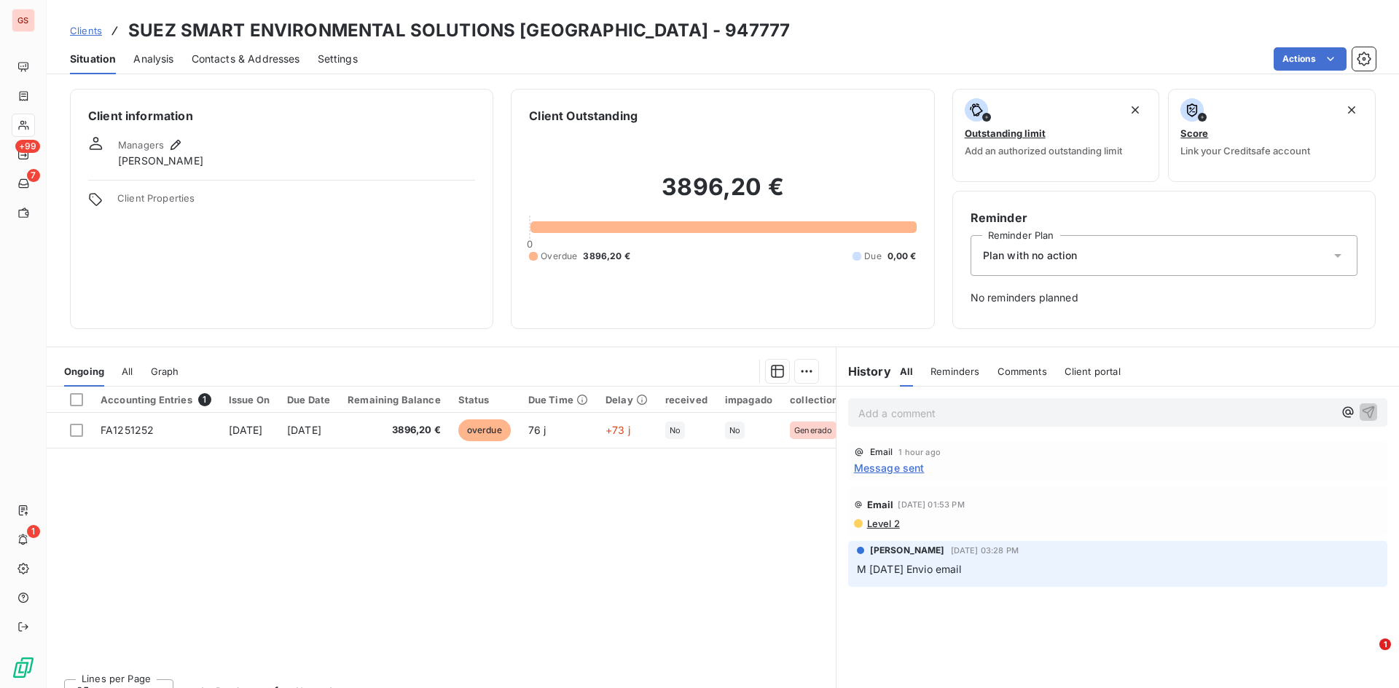
click at [213, 58] on span "Contacts & Addresses" at bounding box center [246, 59] width 109 height 15
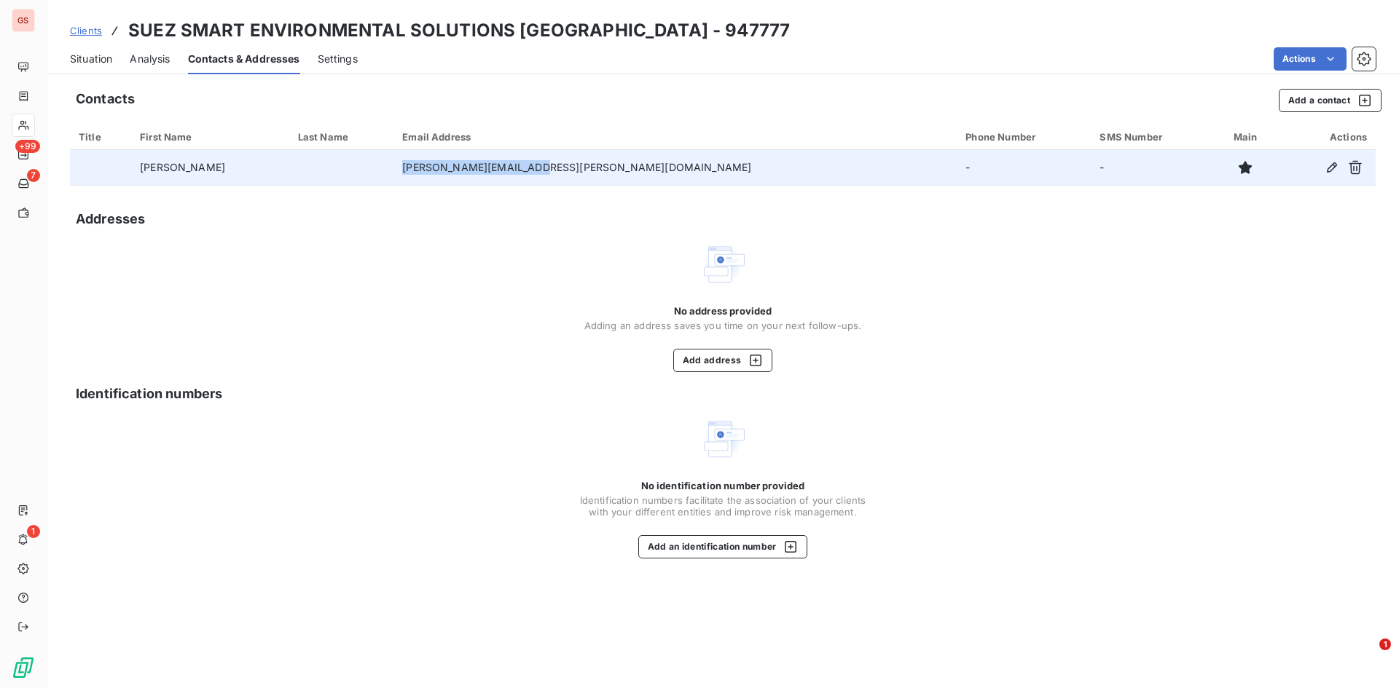
drag, startPoint x: 629, startPoint y: 168, endPoint x: 467, endPoint y: 162, distance: 162.5
click at [467, 162] on tr "[PERSON_NAME] [PERSON_NAME][EMAIL_ADDRESS][PERSON_NAME][DOMAIN_NAME] - -" at bounding box center [722, 167] width 1305 height 35
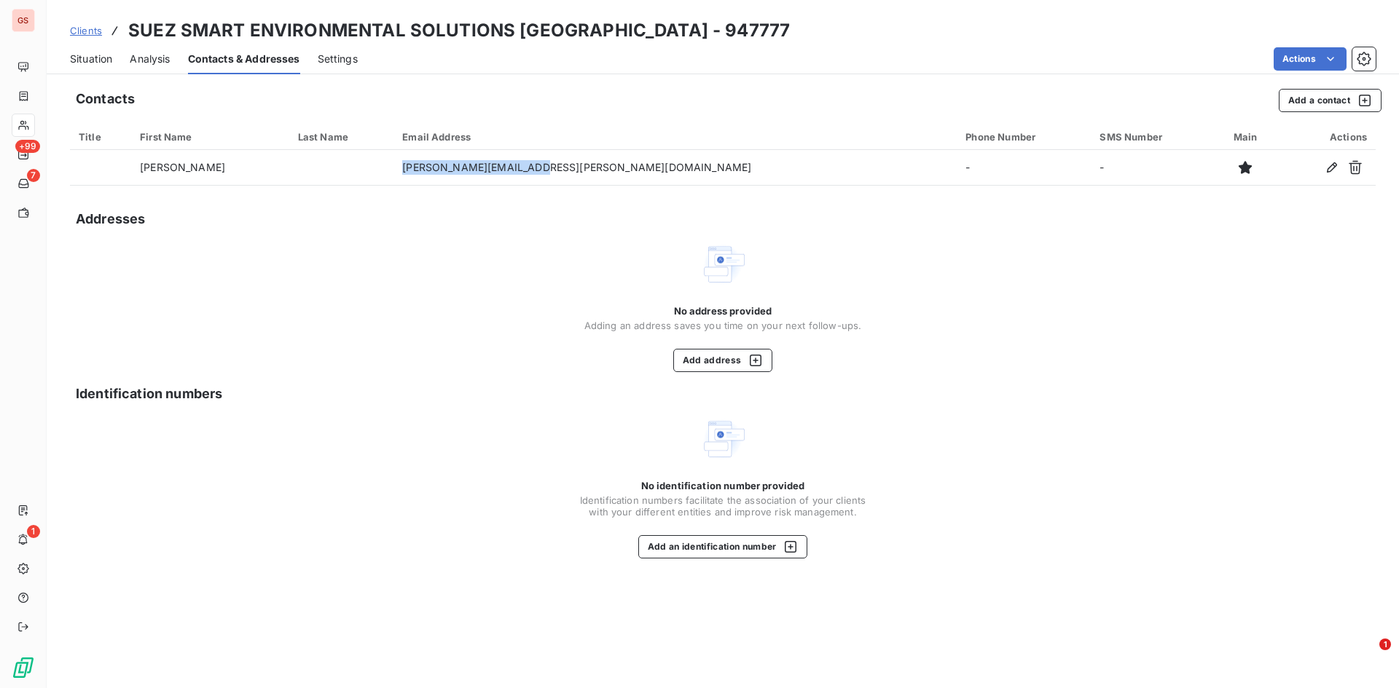
copy tr "[PERSON_NAME][EMAIL_ADDRESS][PERSON_NAME][DOMAIN_NAME]"
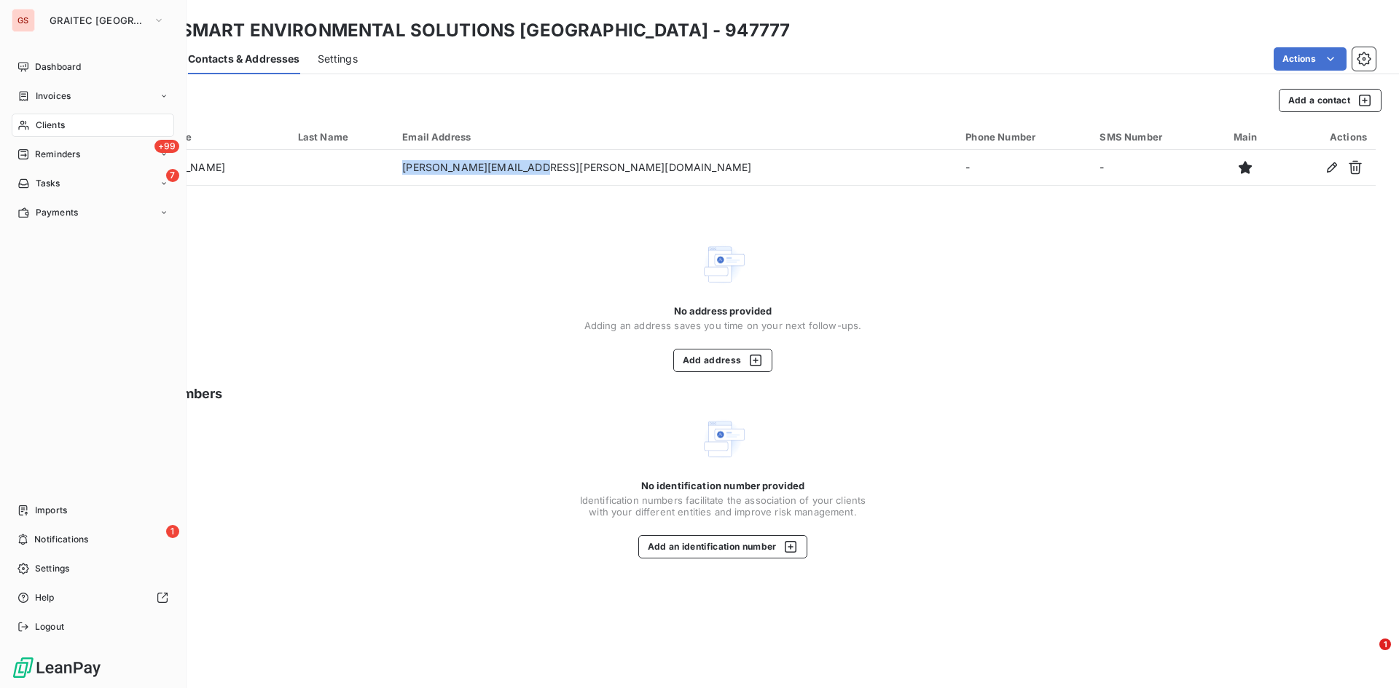
click at [39, 64] on span "Dashboard" at bounding box center [58, 66] width 46 height 13
